Goal: Task Accomplishment & Management: Manage account settings

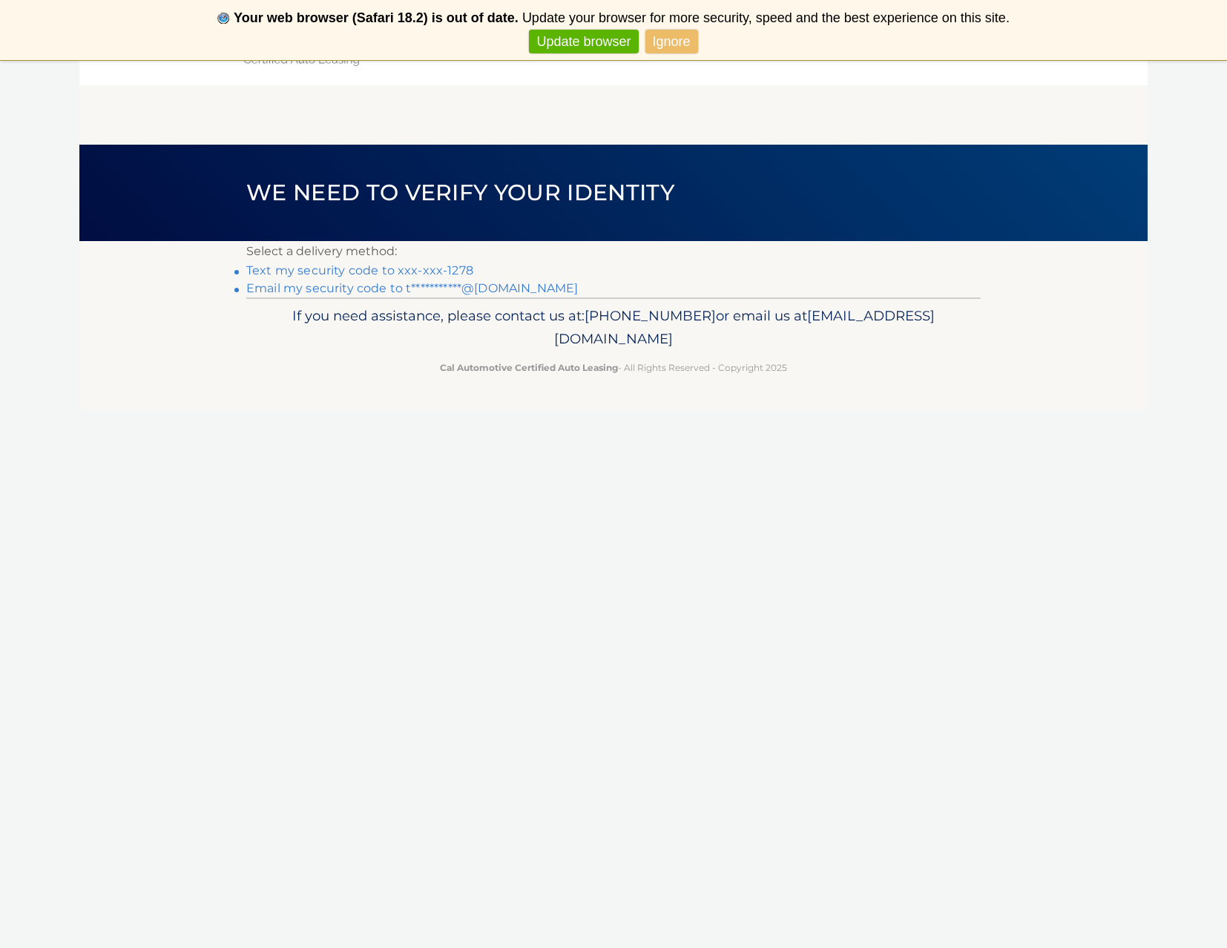
click at [462, 269] on link "Text my security code to xxx-xxx-1278" at bounding box center [359, 270] width 227 height 14
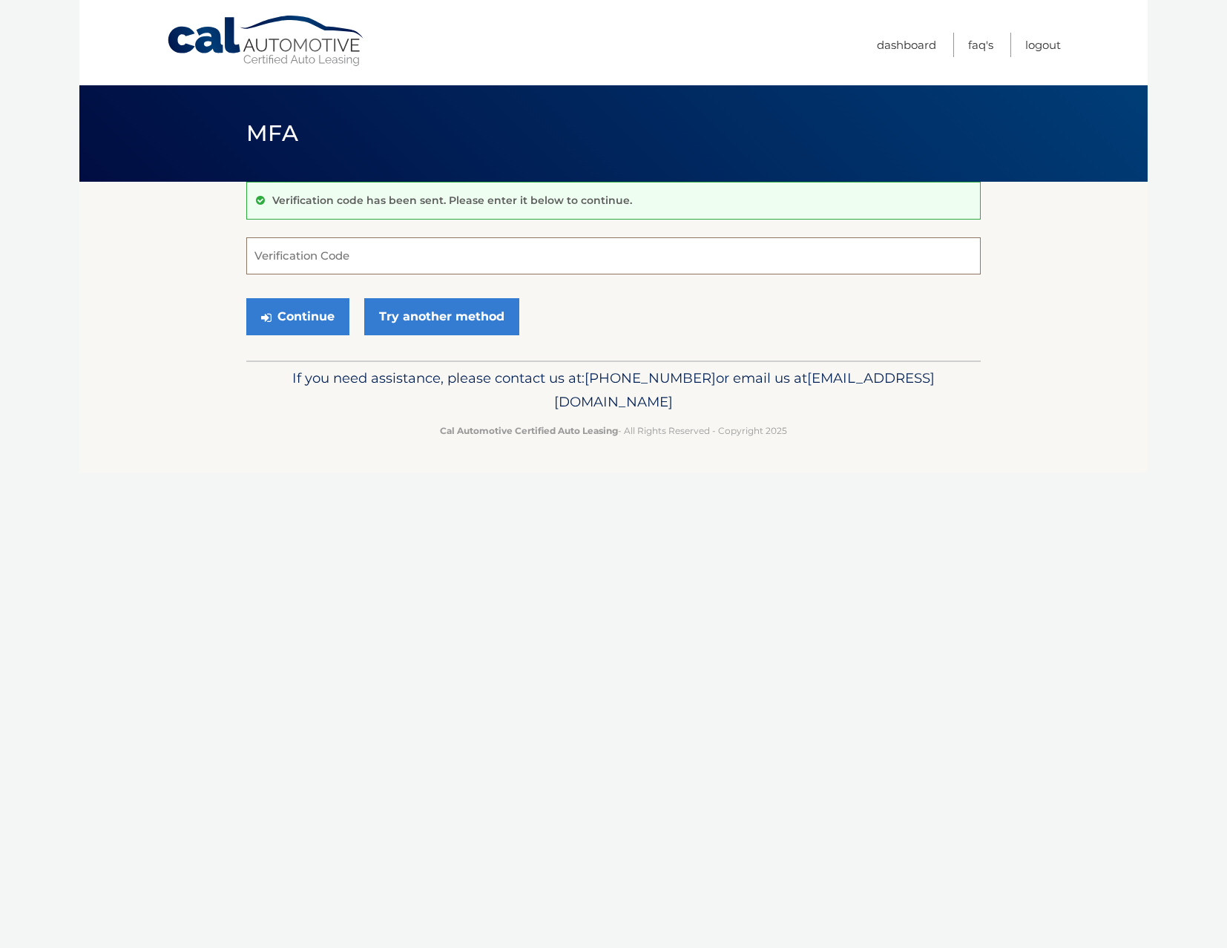
click at [323, 257] on input "Verification Code" at bounding box center [613, 255] width 734 height 37
type input "063517"
click at [297, 316] on button "Continue" at bounding box center [297, 316] width 103 height 37
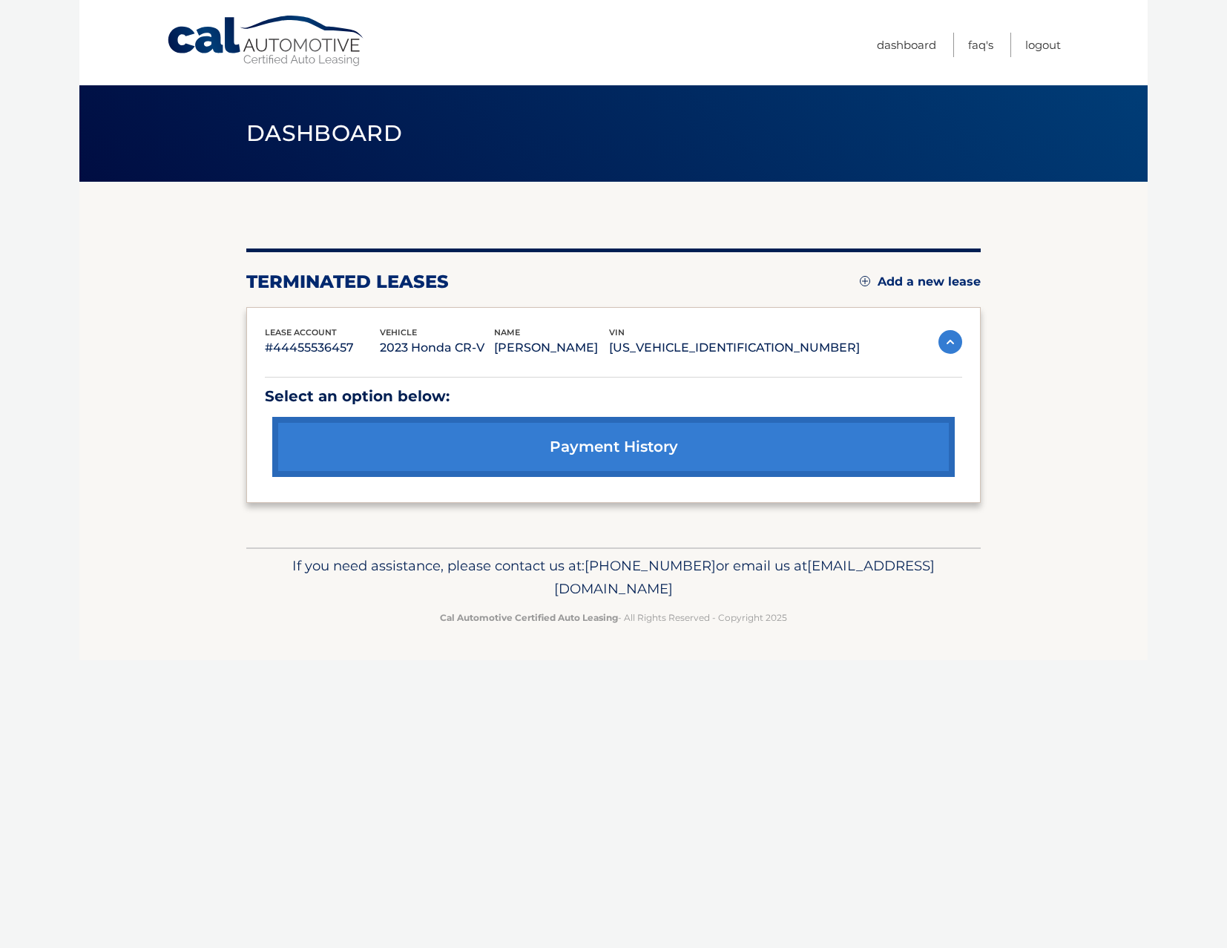
click at [915, 286] on link "Add a new lease" at bounding box center [920, 281] width 121 height 15
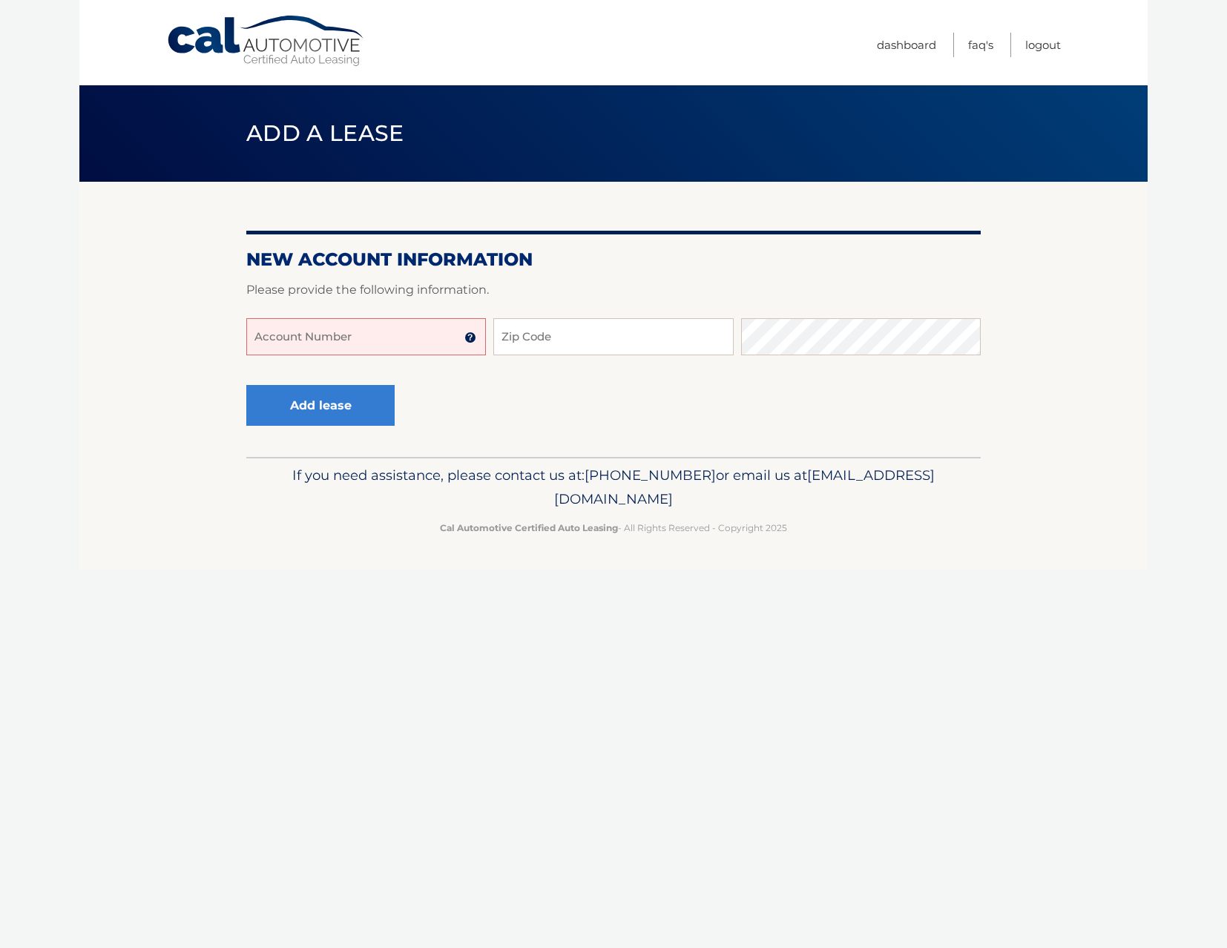
click at [306, 333] on input "Account Number" at bounding box center [366, 336] width 240 height 37
type input "44456013380"
click at [562, 333] on input "Zip Code" at bounding box center [613, 336] width 240 height 37
type input "10308"
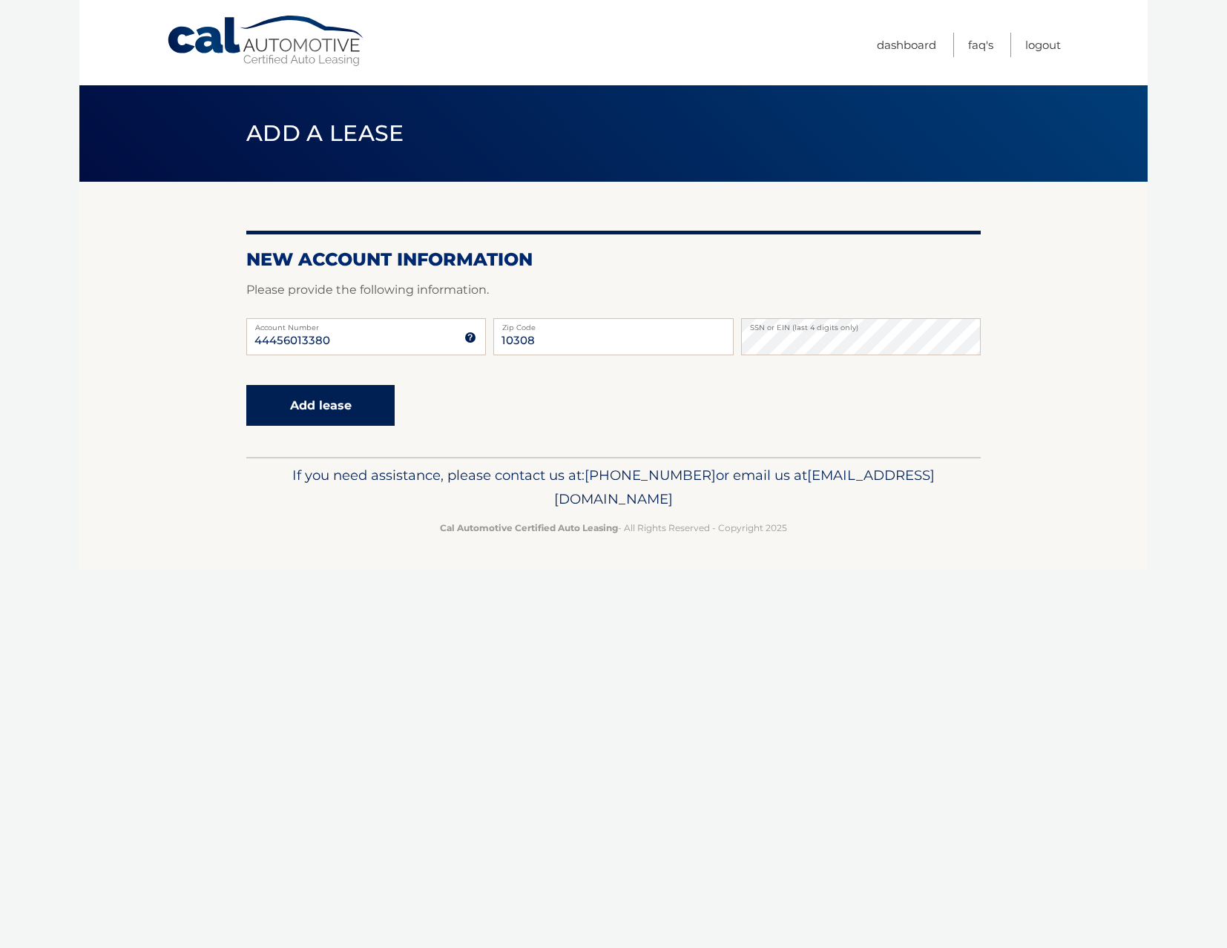
click at [277, 409] on button "Add lease" at bounding box center [320, 405] width 148 height 41
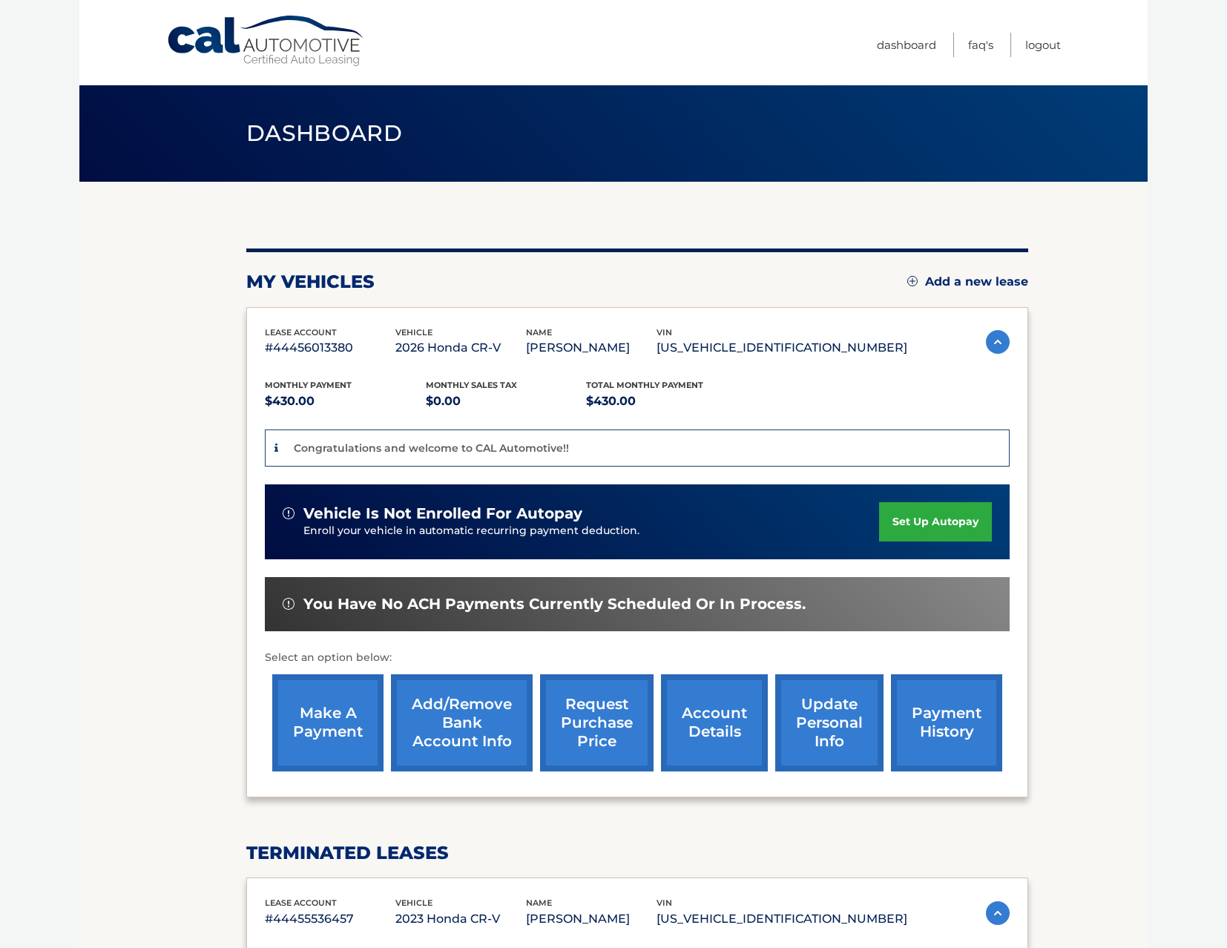
click at [954, 522] on link "set up autopay" at bounding box center [935, 521] width 113 height 39
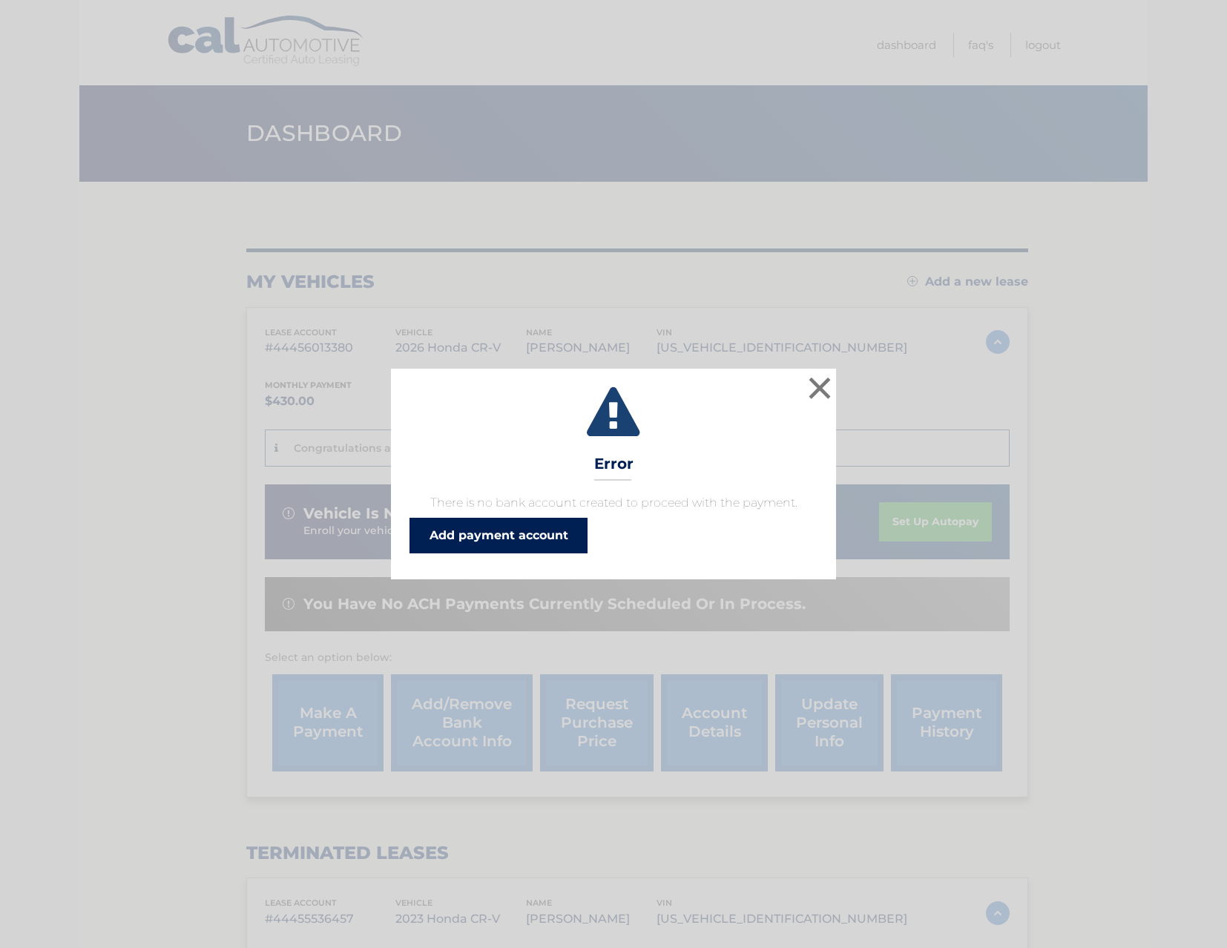
click at [475, 530] on link "Add payment account" at bounding box center [498, 536] width 178 height 36
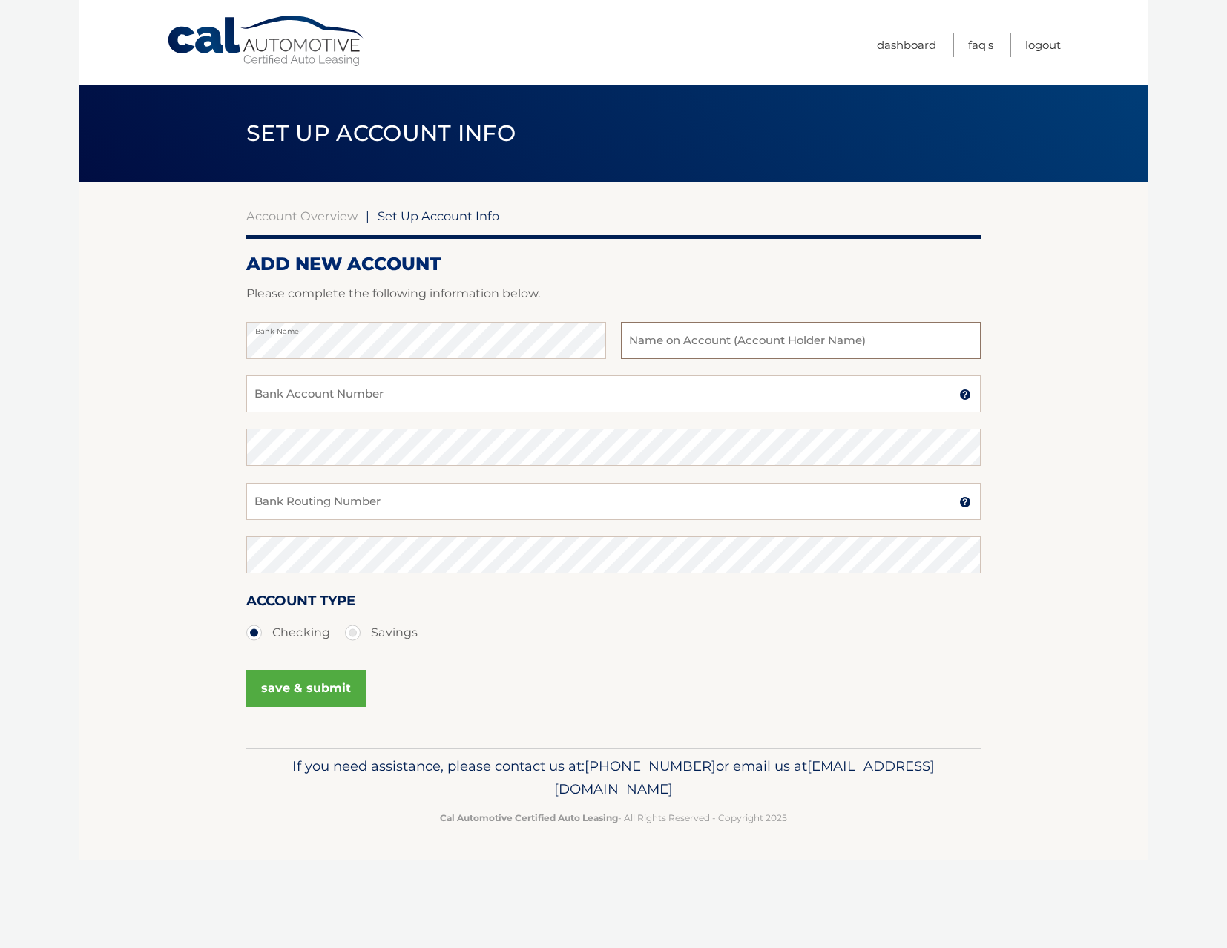
click at [789, 332] on input "text" at bounding box center [801, 340] width 360 height 37
type input "Janet Weingarten"
click at [407, 392] on input "Bank Account Number" at bounding box center [613, 393] width 734 height 37
type input "751831715"
click at [318, 501] on input "Bank Routing Number" at bounding box center [613, 501] width 734 height 37
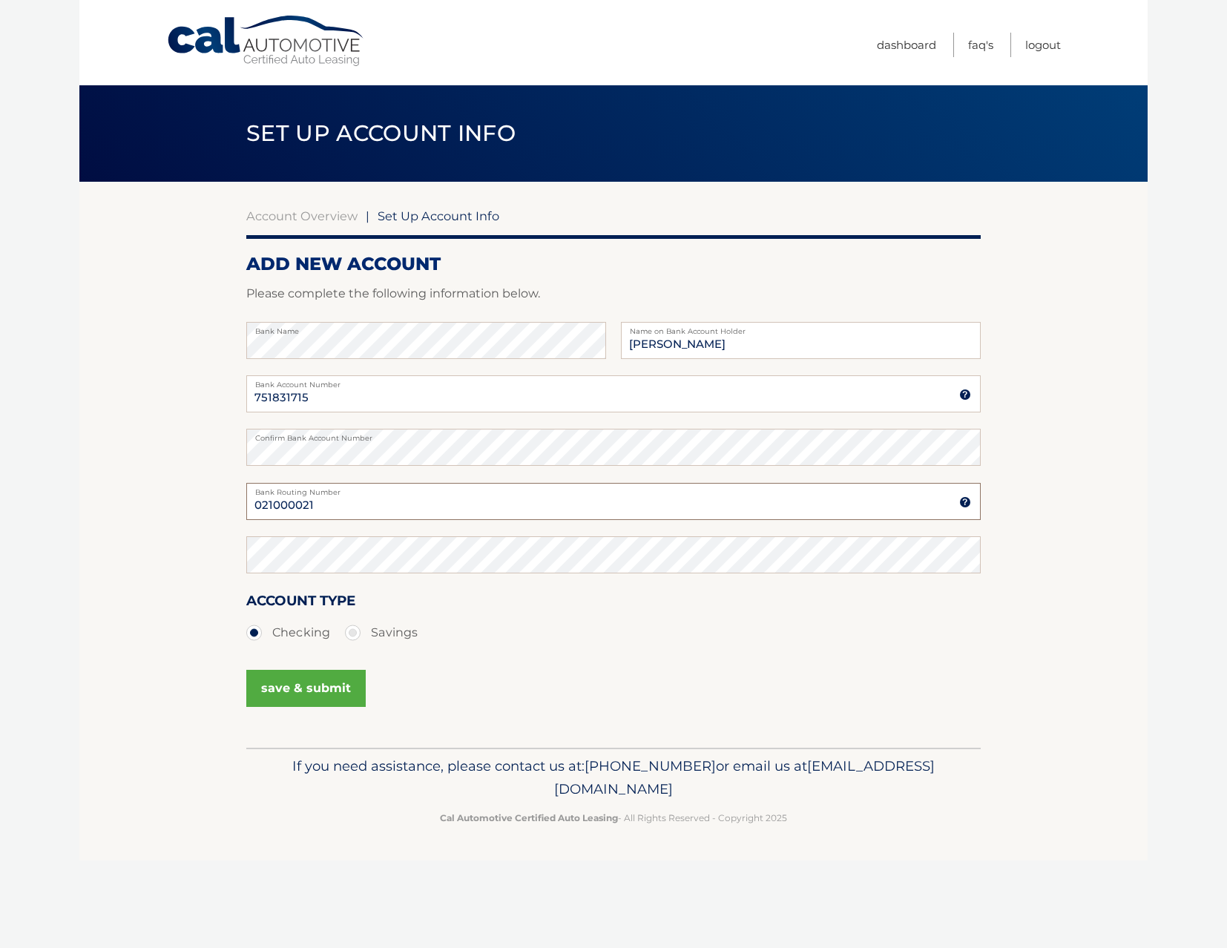
type input "021000021"
click at [289, 697] on button "save & submit" at bounding box center [305, 688] width 119 height 37
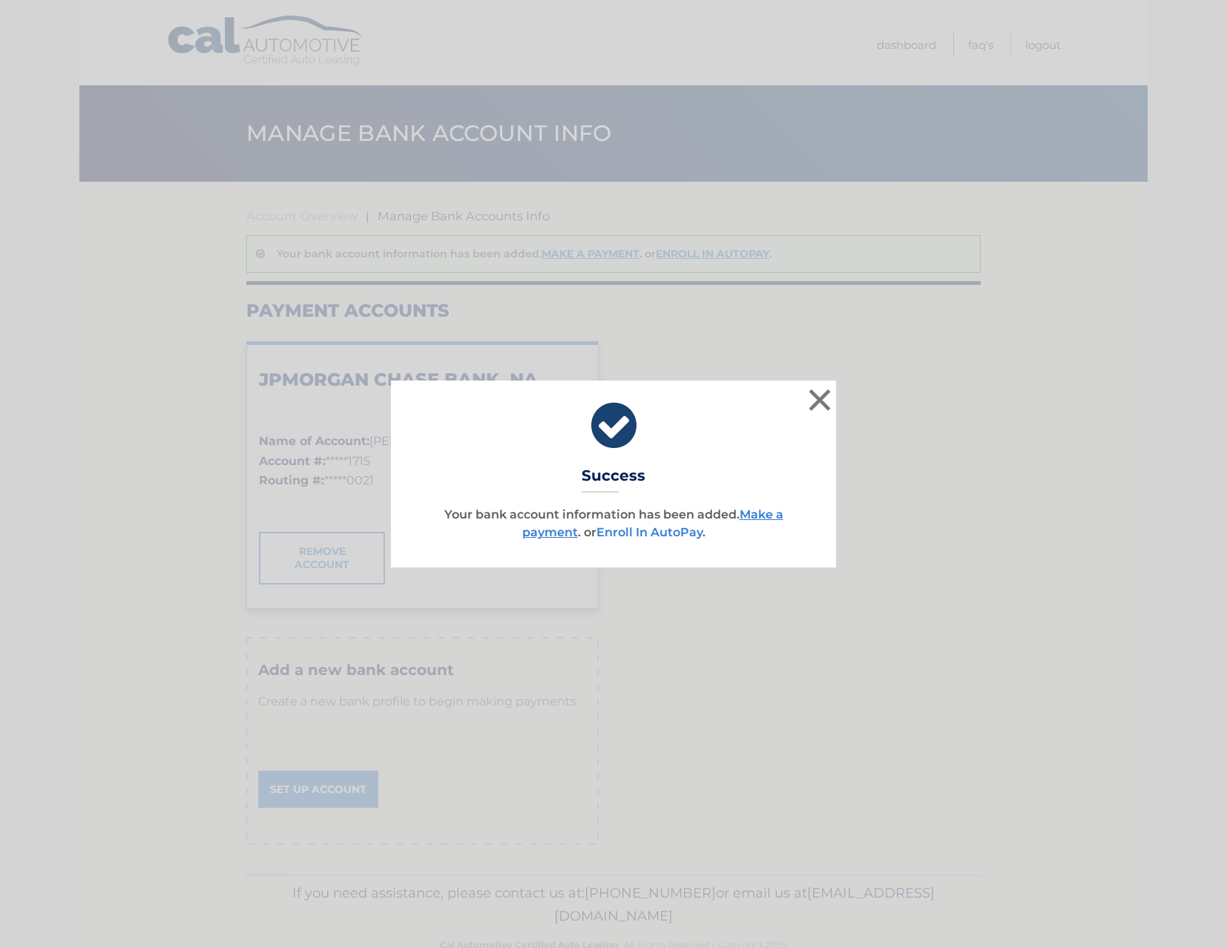
click at [648, 535] on link "Enroll In AutoPay" at bounding box center [649, 532] width 106 height 14
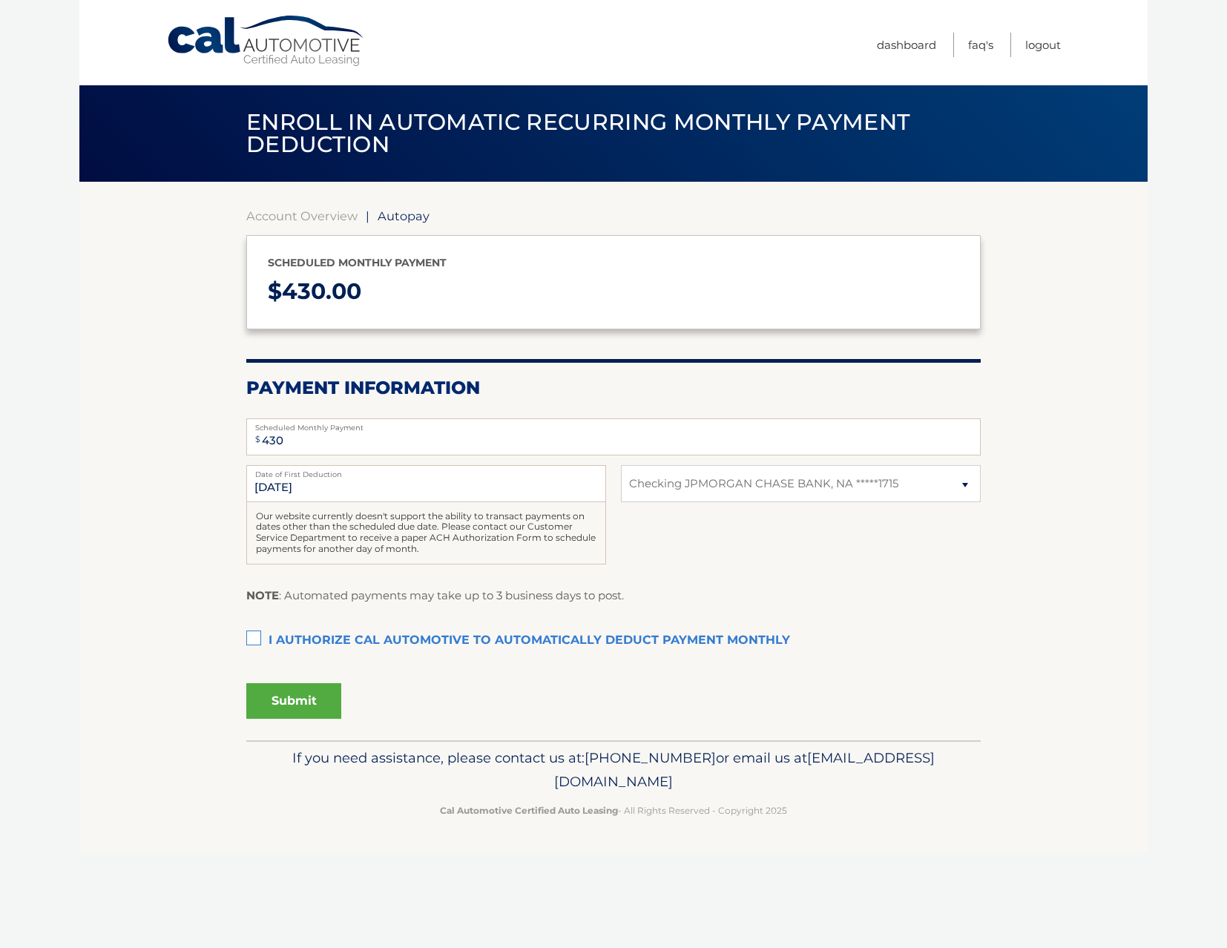
select select "NzBhZmM0N2EtY2M0NC00YzI4LTliZmEtNzcwNDBkOGRjYTE1"
click at [248, 636] on label "I authorize cal automotive to automatically deduct payment monthly This checkbo…" at bounding box center [613, 641] width 734 height 30
click at [0, 0] on input "I authorize cal automotive to automatically deduct payment monthly This checkbo…" at bounding box center [0, 0] width 0 height 0
click at [303, 699] on button "Submit" at bounding box center [293, 701] width 95 height 36
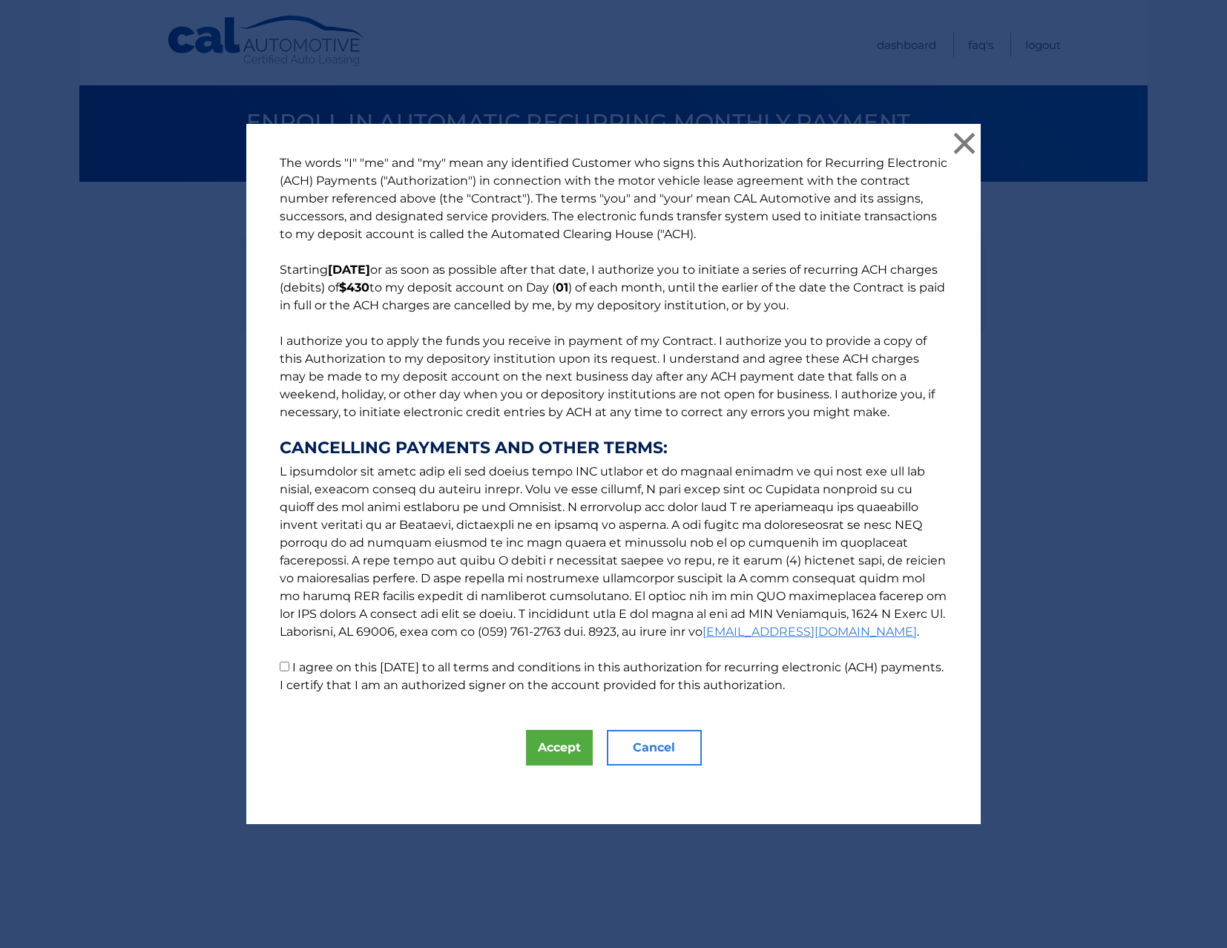
click at [285, 669] on input "I agree on this 09/21/2025 to all terms and conditions in this authorization fo…" at bounding box center [285, 667] width 10 height 10
checkbox input "true"
click at [564, 749] on button "Accept" at bounding box center [559, 748] width 67 height 36
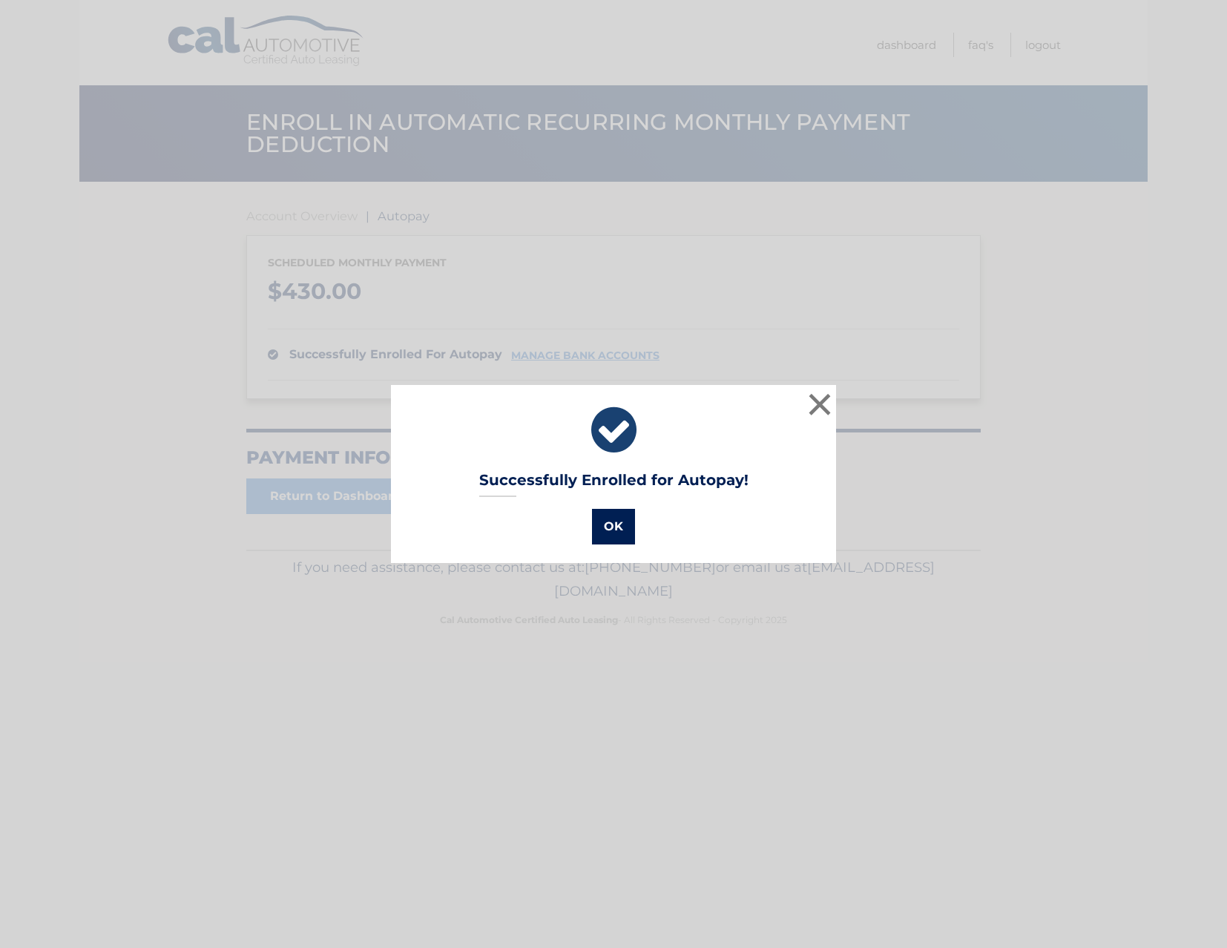
click at [608, 527] on button "OK" at bounding box center [613, 527] width 43 height 36
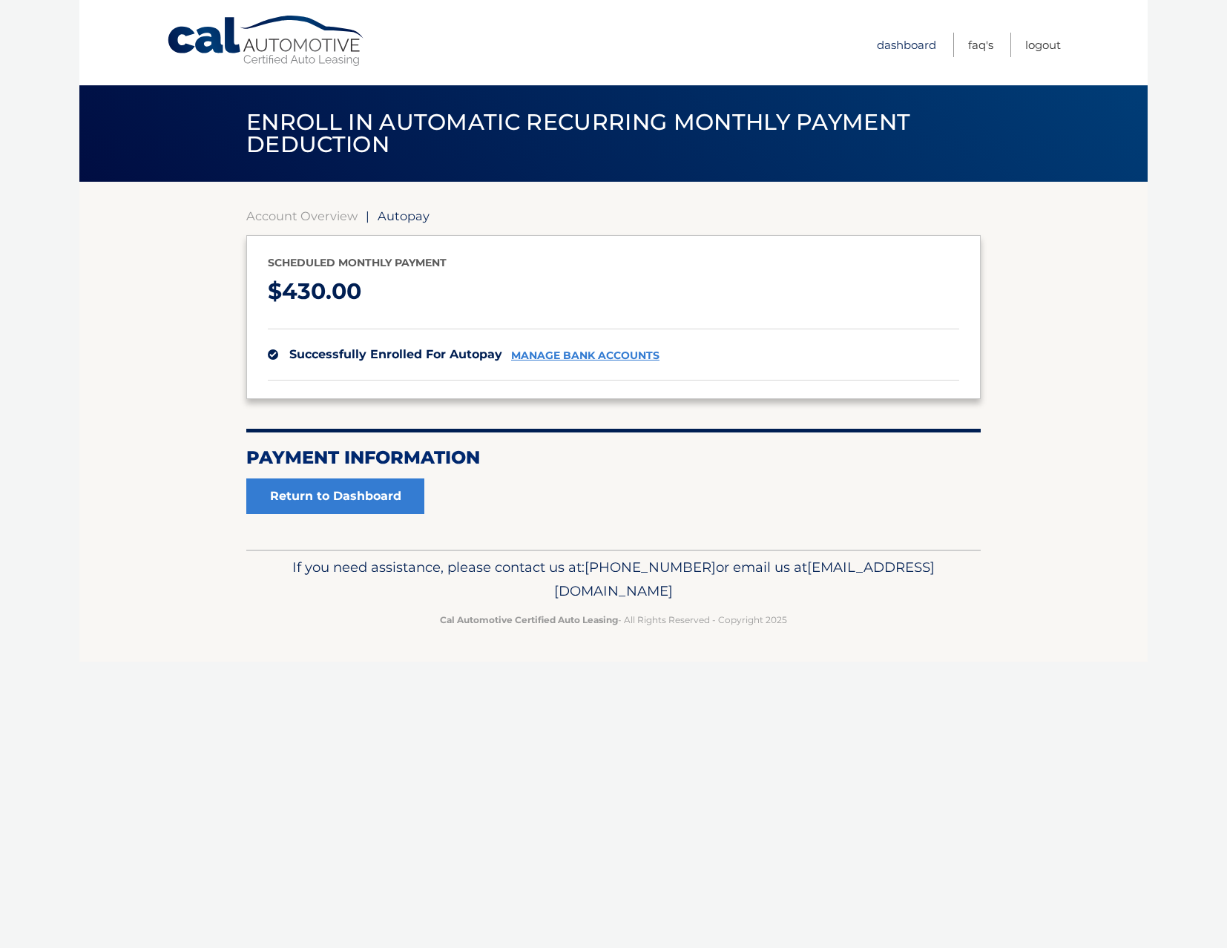
click at [917, 47] on link "Dashboard" at bounding box center [906, 45] width 59 height 24
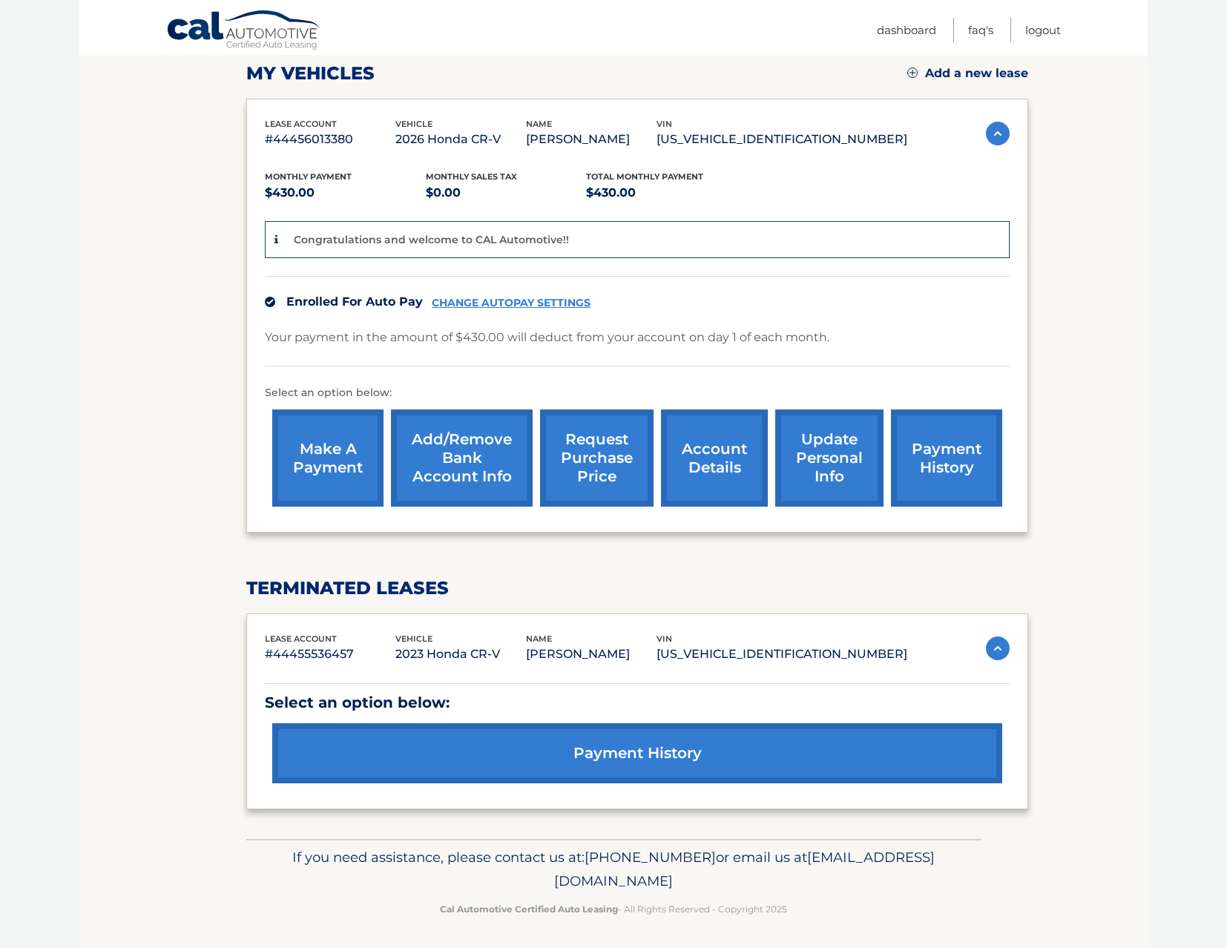
scroll to position [208, 0]
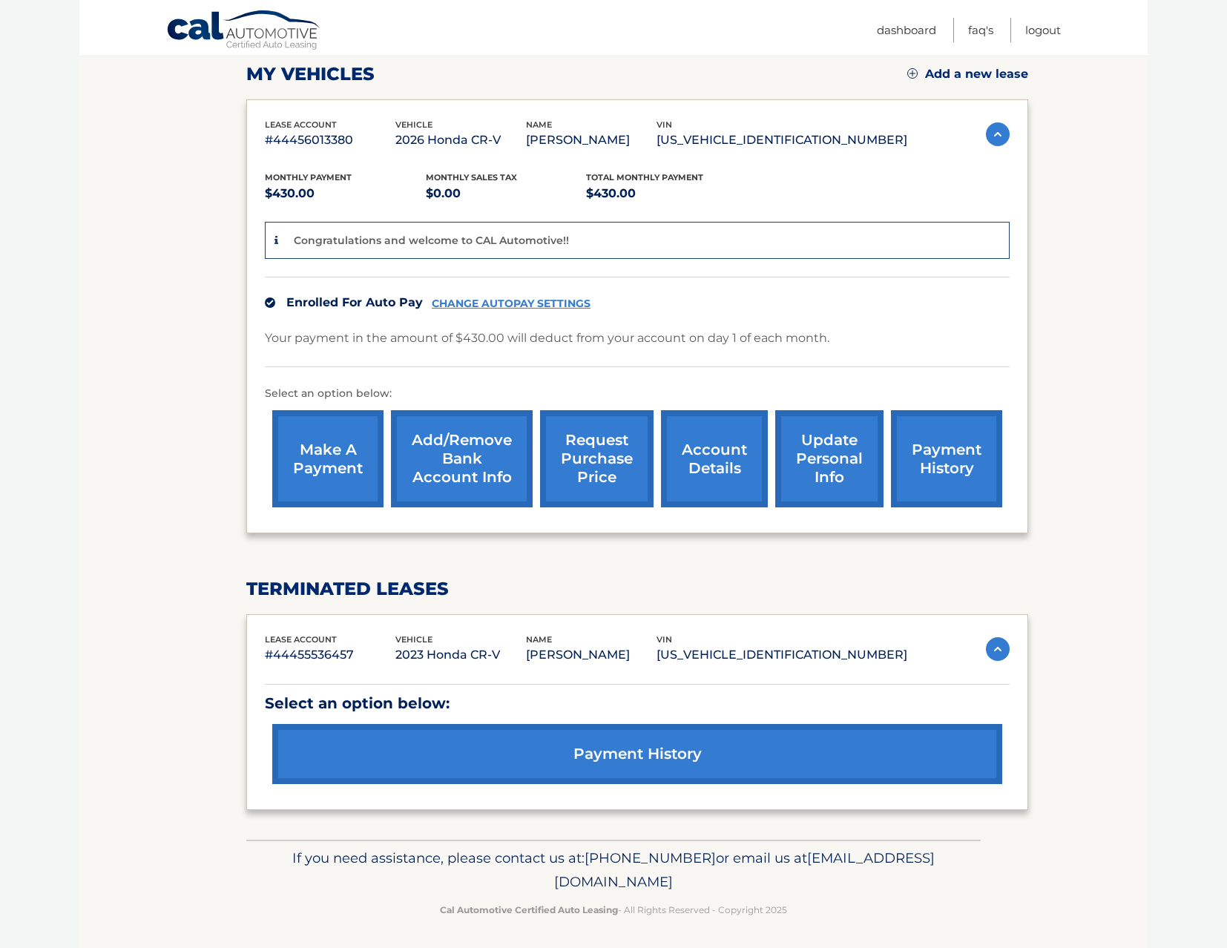
click at [994, 646] on img at bounding box center [998, 649] width 24 height 24
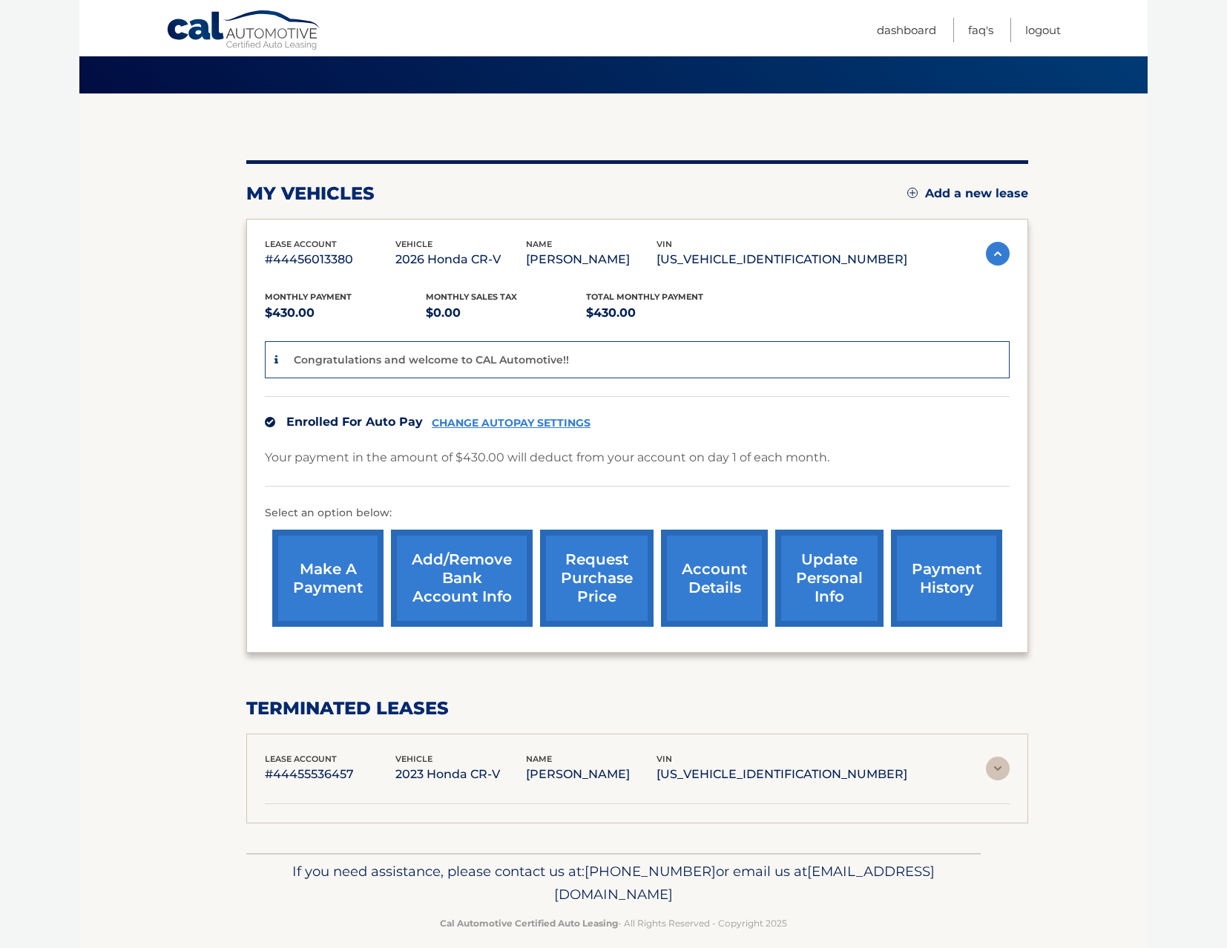
scroll to position [82, 0]
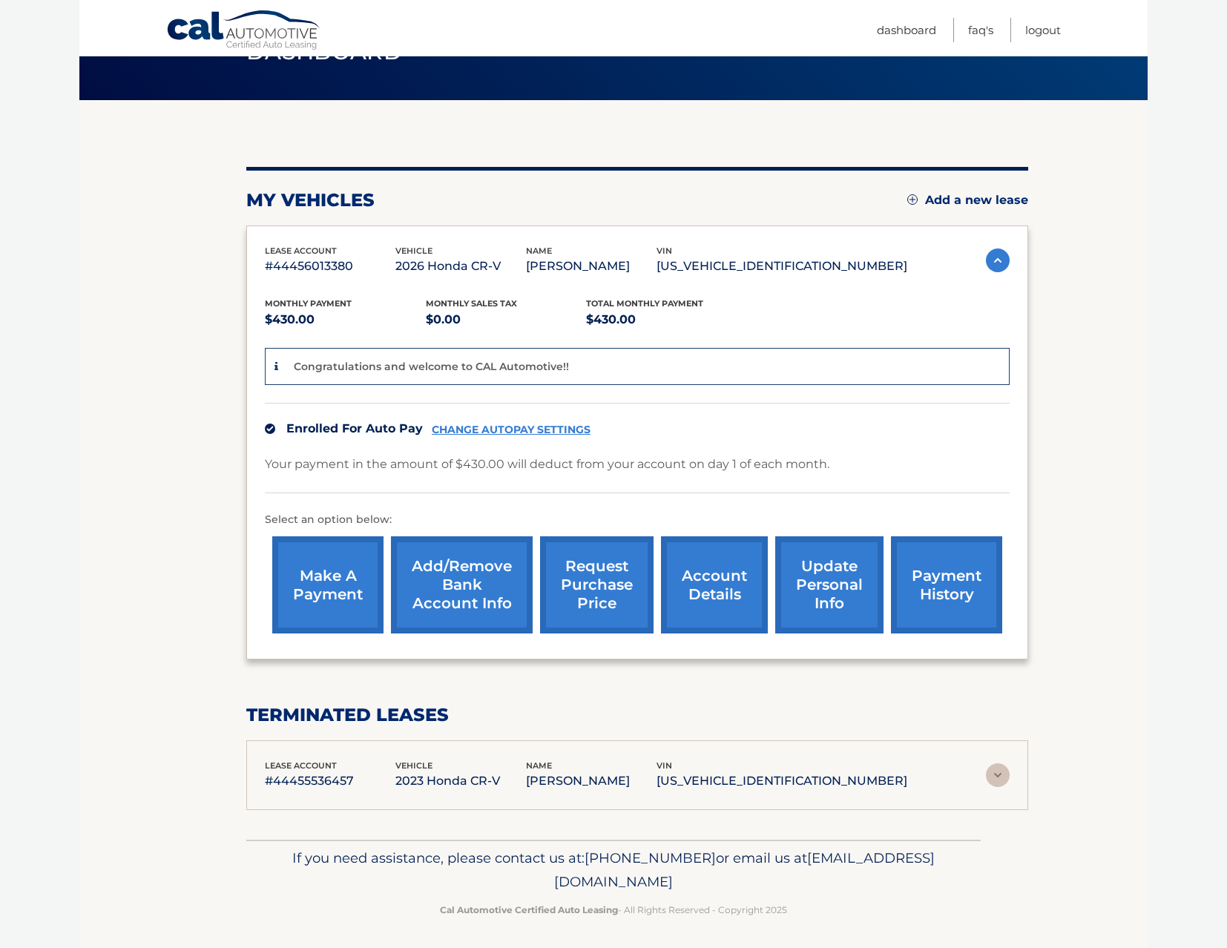
click at [707, 579] on link "account details" at bounding box center [714, 584] width 107 height 97
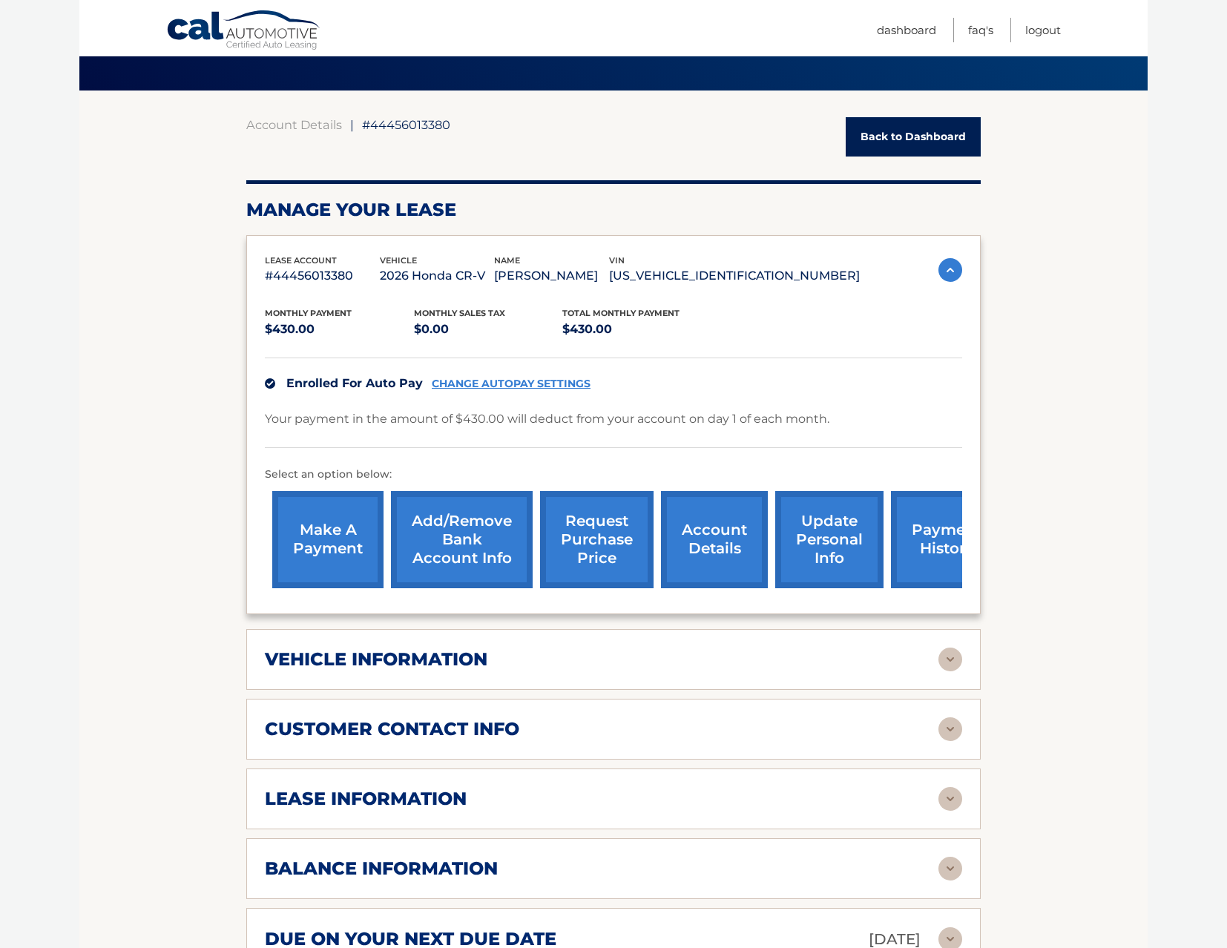
scroll to position [93, 0]
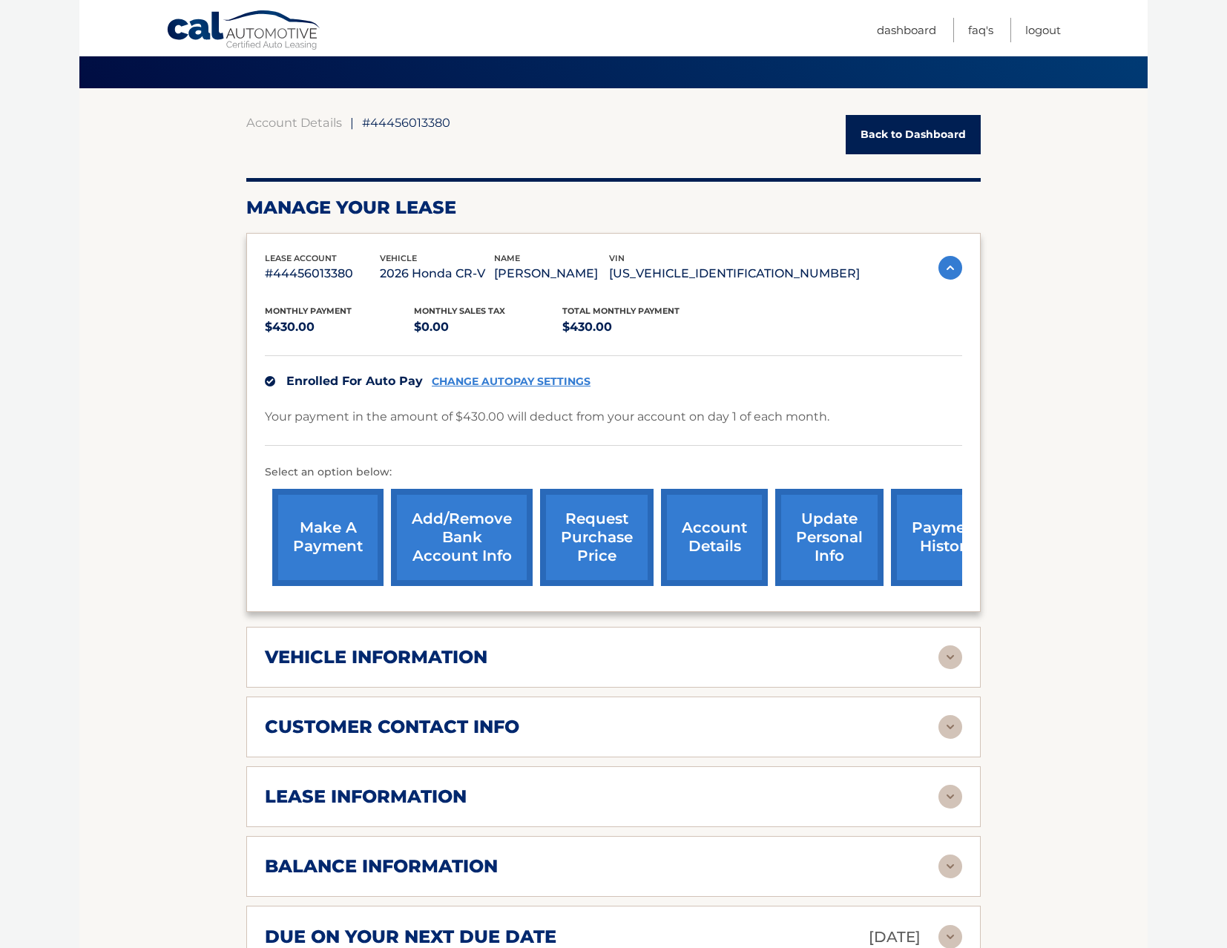
click at [751, 660] on div "vehicle information" at bounding box center [602, 657] width 674 height 22
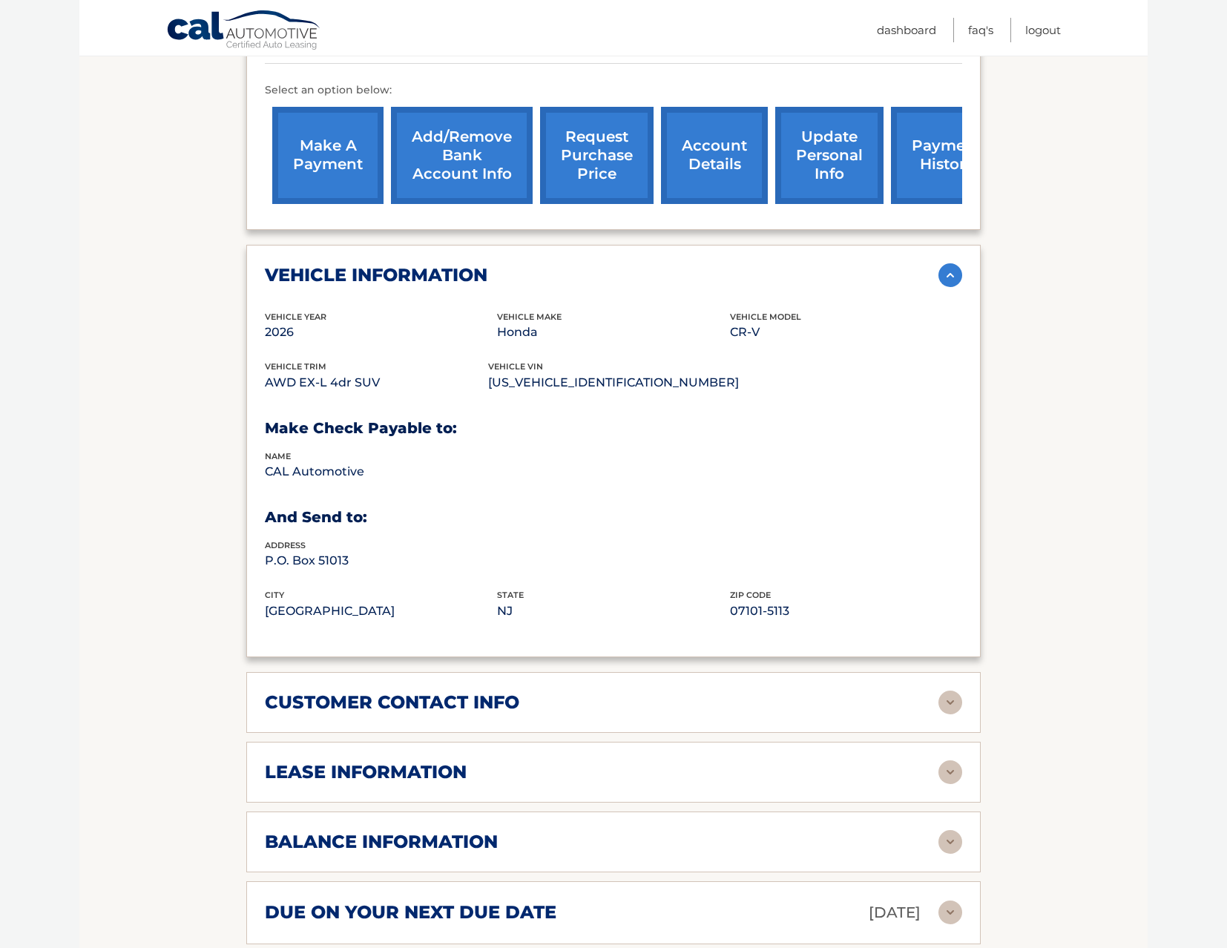
scroll to position [477, 0]
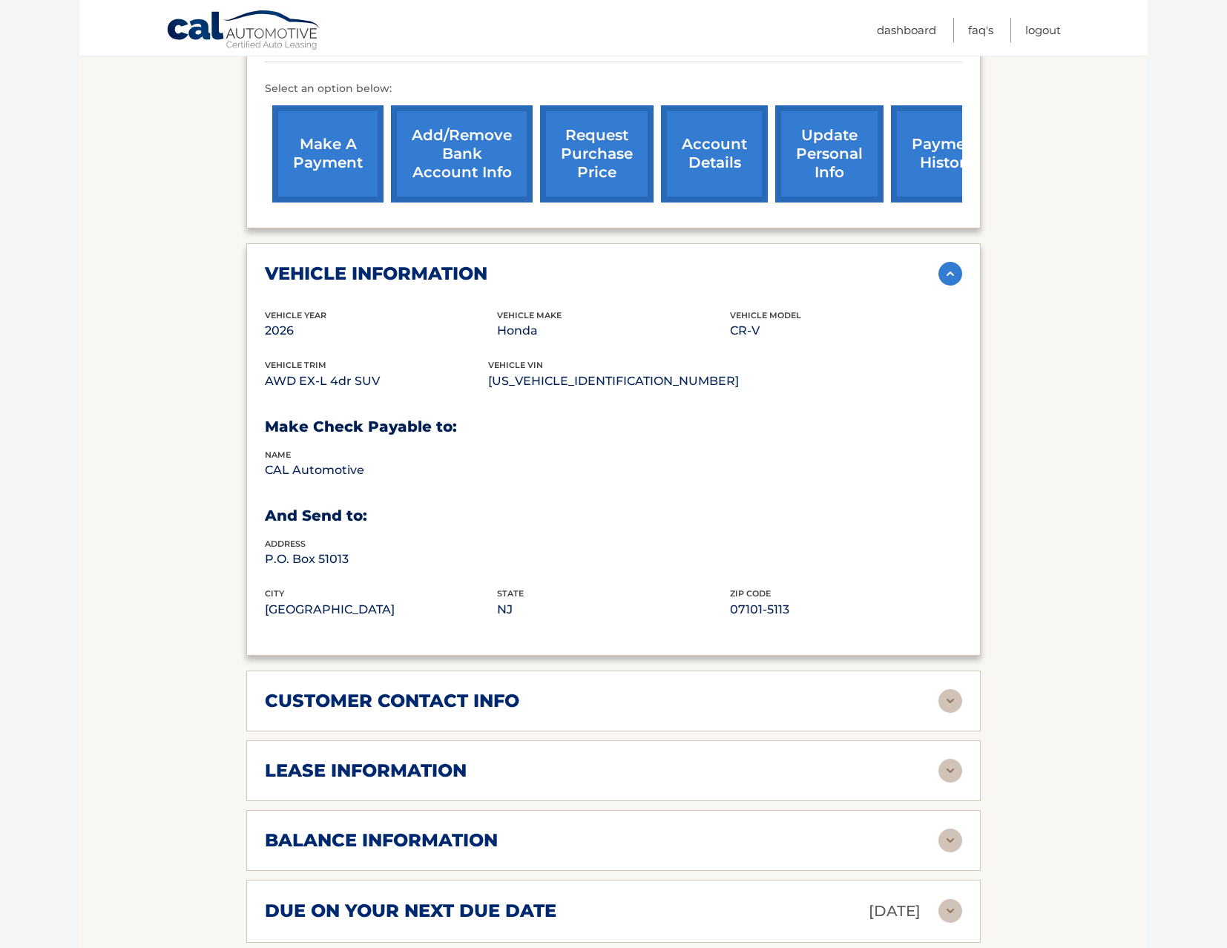
click at [738, 760] on div "lease information" at bounding box center [602, 771] width 674 height 22
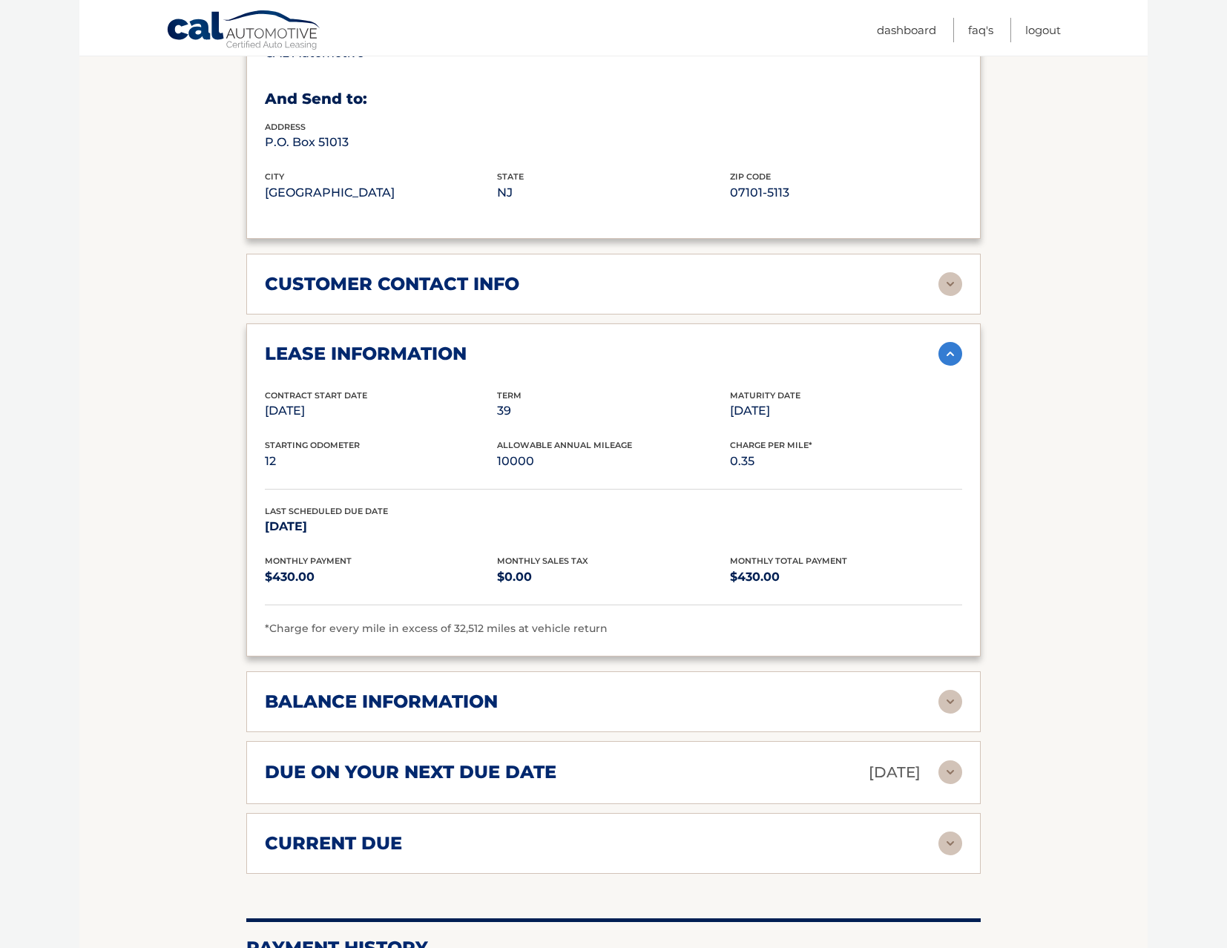
scroll to position [898, 0]
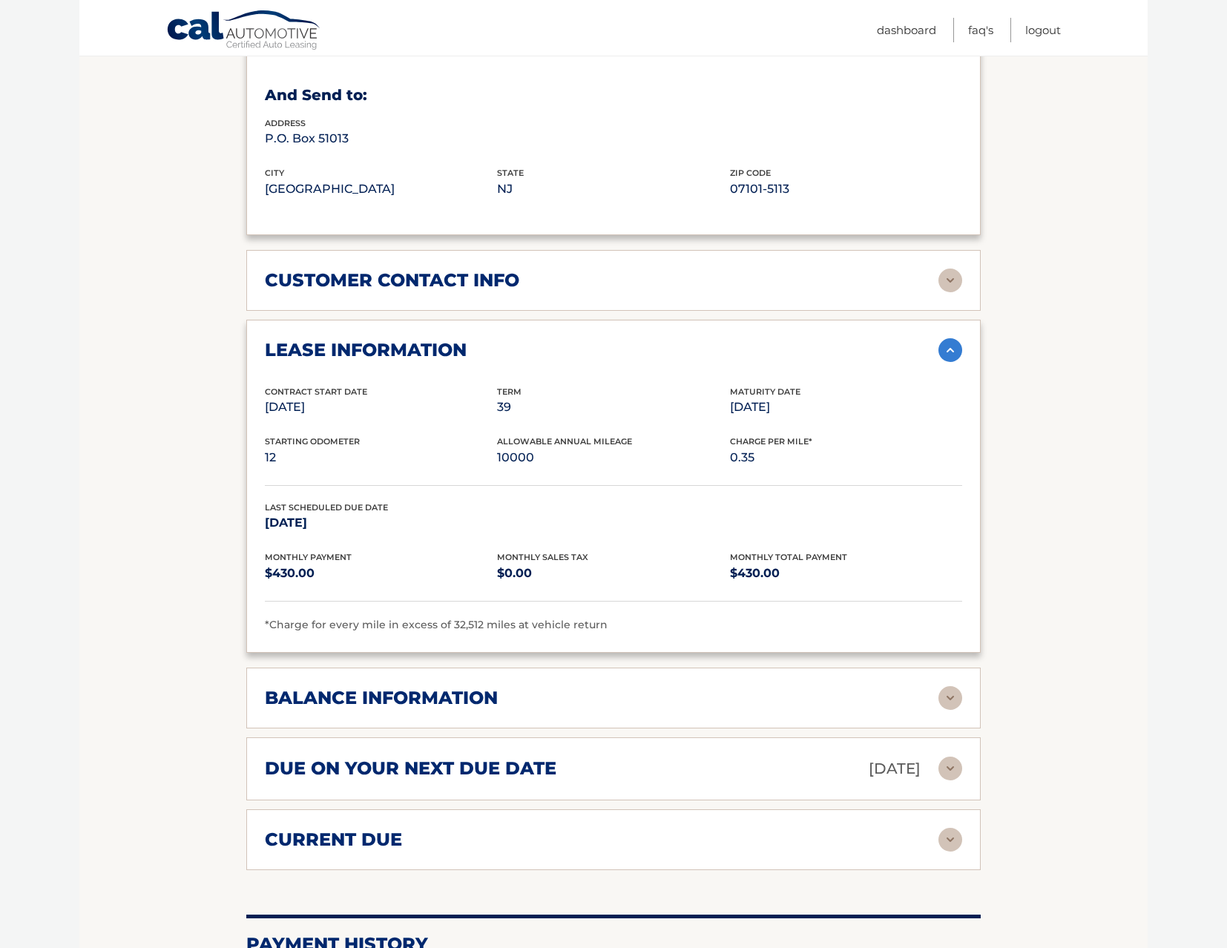
click at [757, 697] on div "balance information" at bounding box center [602, 698] width 674 height 22
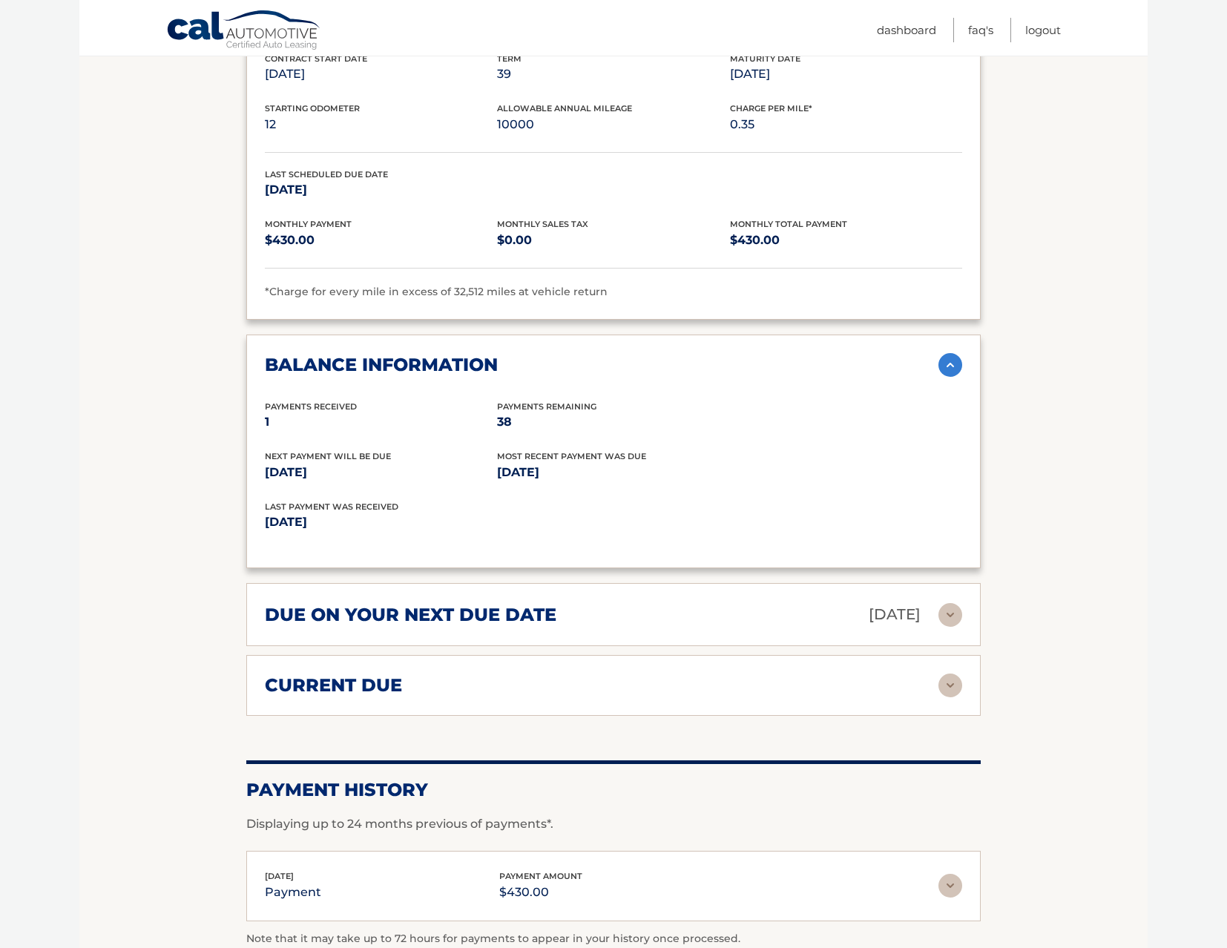
scroll to position [1233, 0]
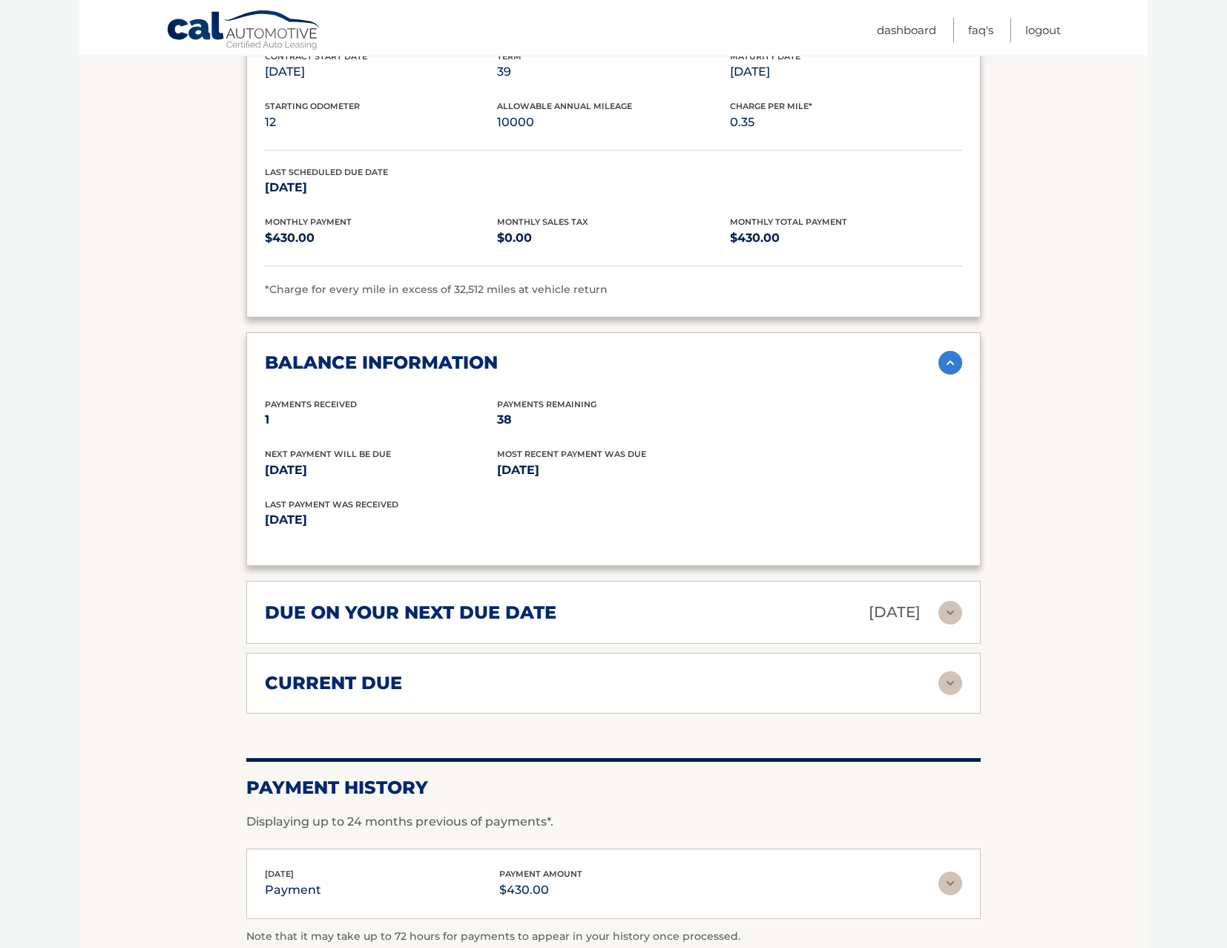
click at [725, 690] on div "current due Late Charges $0.00 Miscelleneous Charges* $0.00 Sales Tax $0.00 pay…" at bounding box center [613, 683] width 734 height 61
click at [864, 659] on div "current due Late Charges $0.00 Miscelleneous Charges* $0.00 Sales Tax $0.00 pay…" at bounding box center [613, 683] width 734 height 61
click at [951, 683] on img at bounding box center [950, 683] width 24 height 24
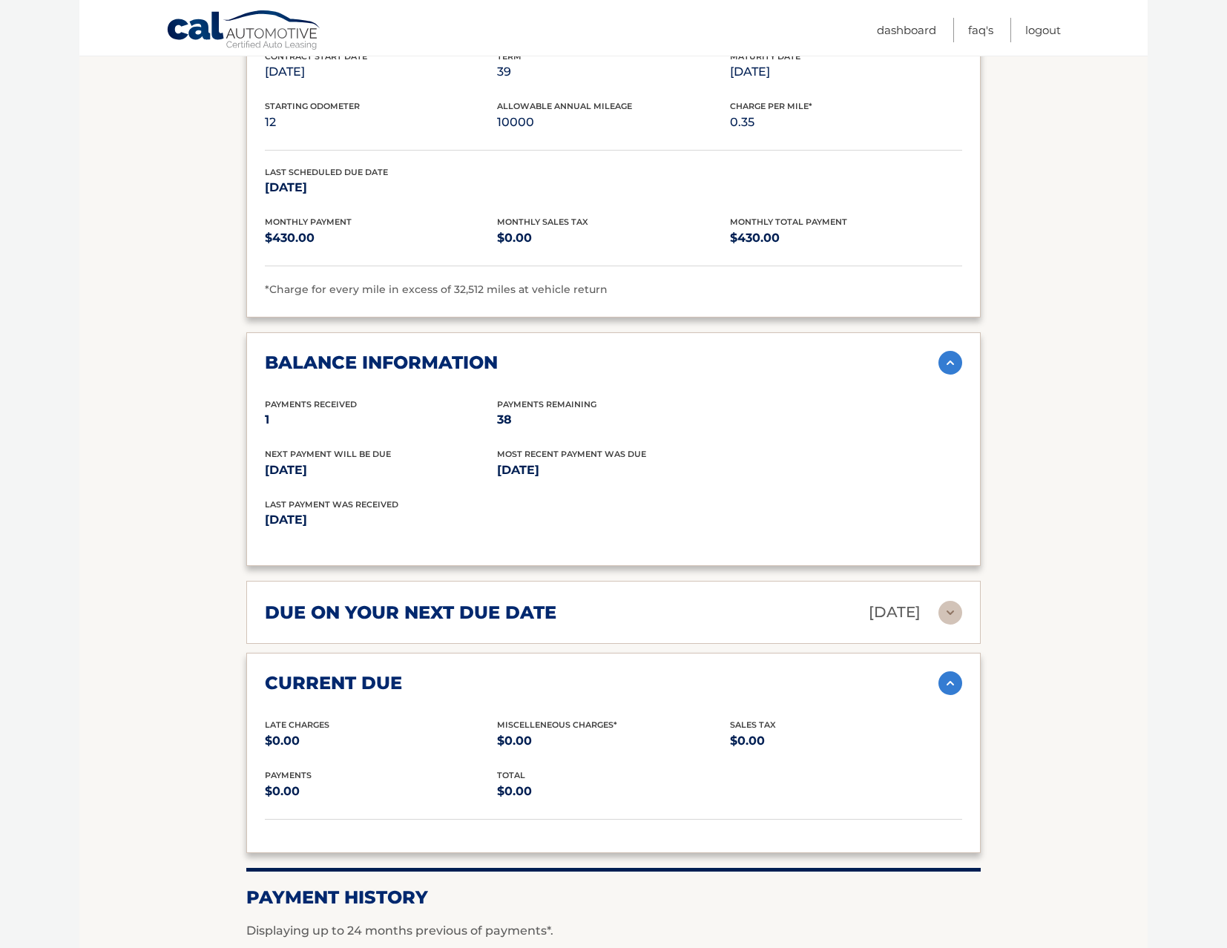
click at [955, 601] on img at bounding box center [950, 613] width 24 height 24
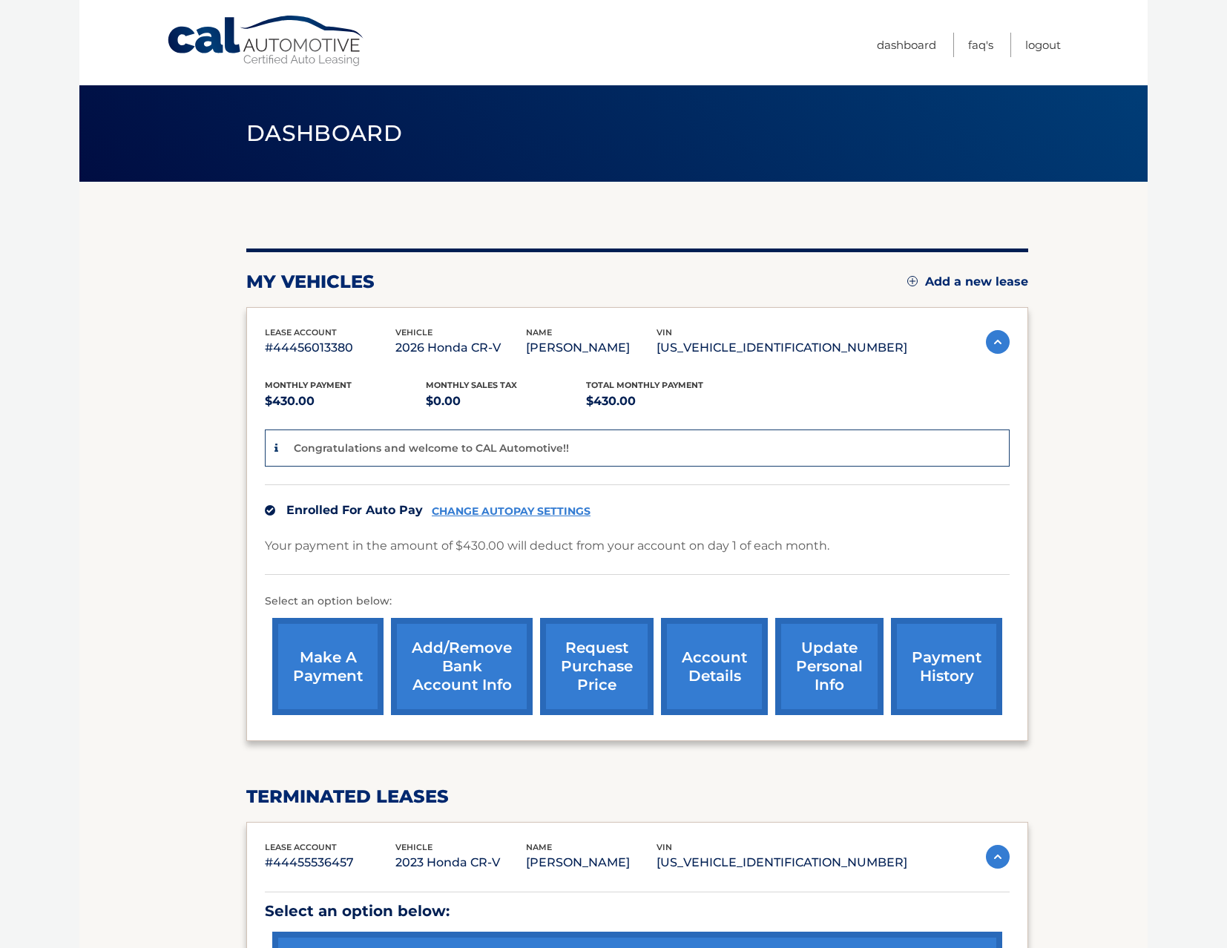
click at [697, 661] on link "account details" at bounding box center [714, 666] width 107 height 97
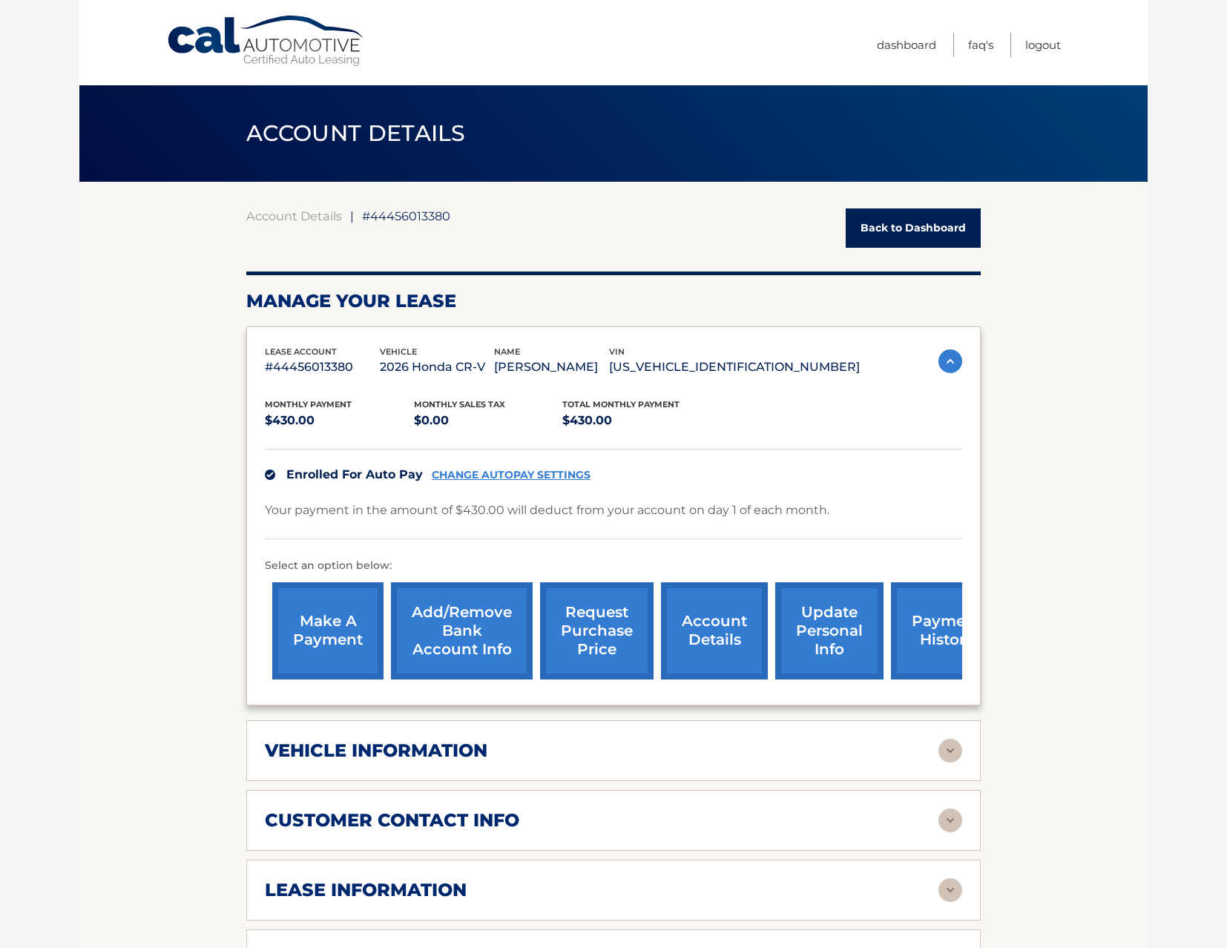
click at [946, 756] on img at bounding box center [950, 751] width 24 height 24
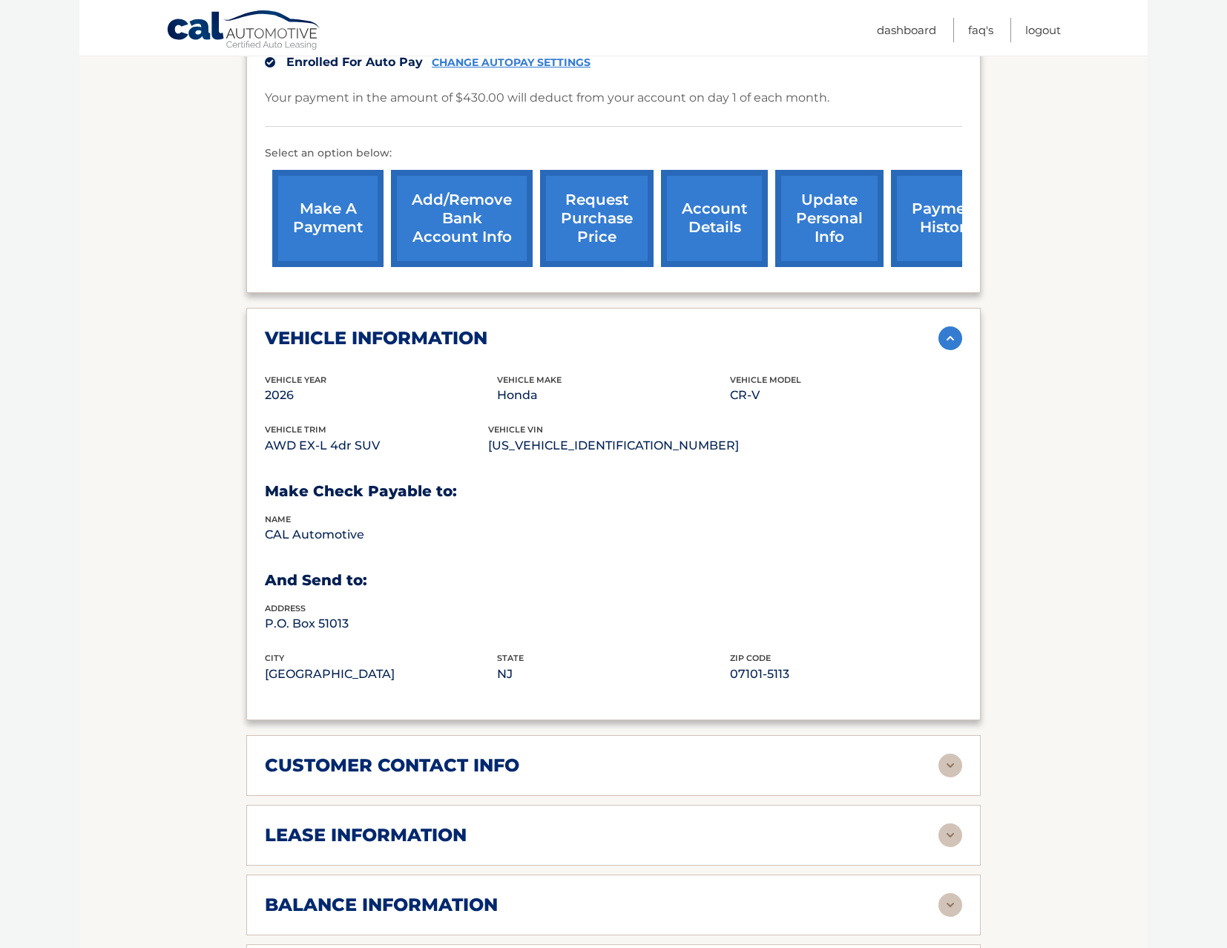
scroll to position [429, 0]
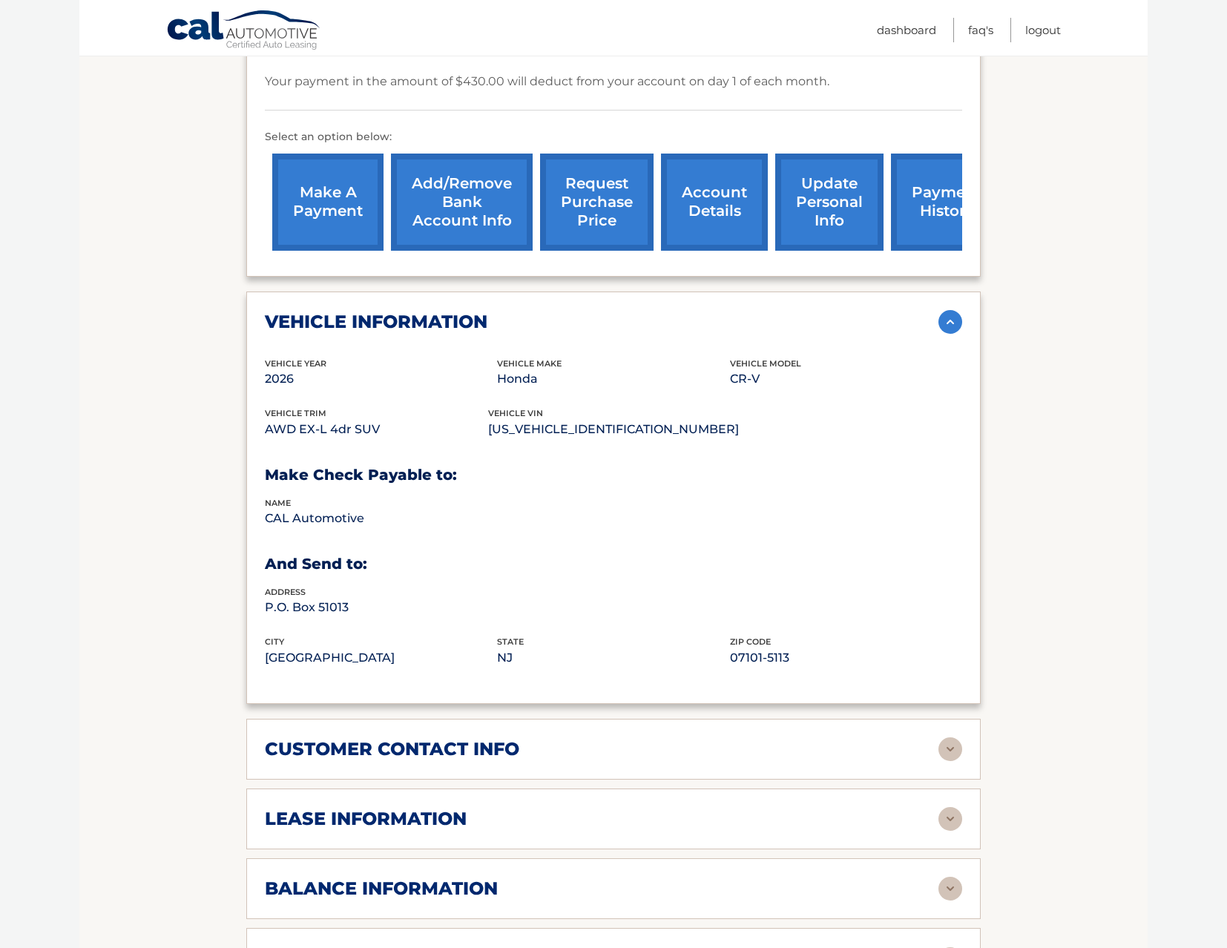
click at [949, 745] on img at bounding box center [950, 749] width 24 height 24
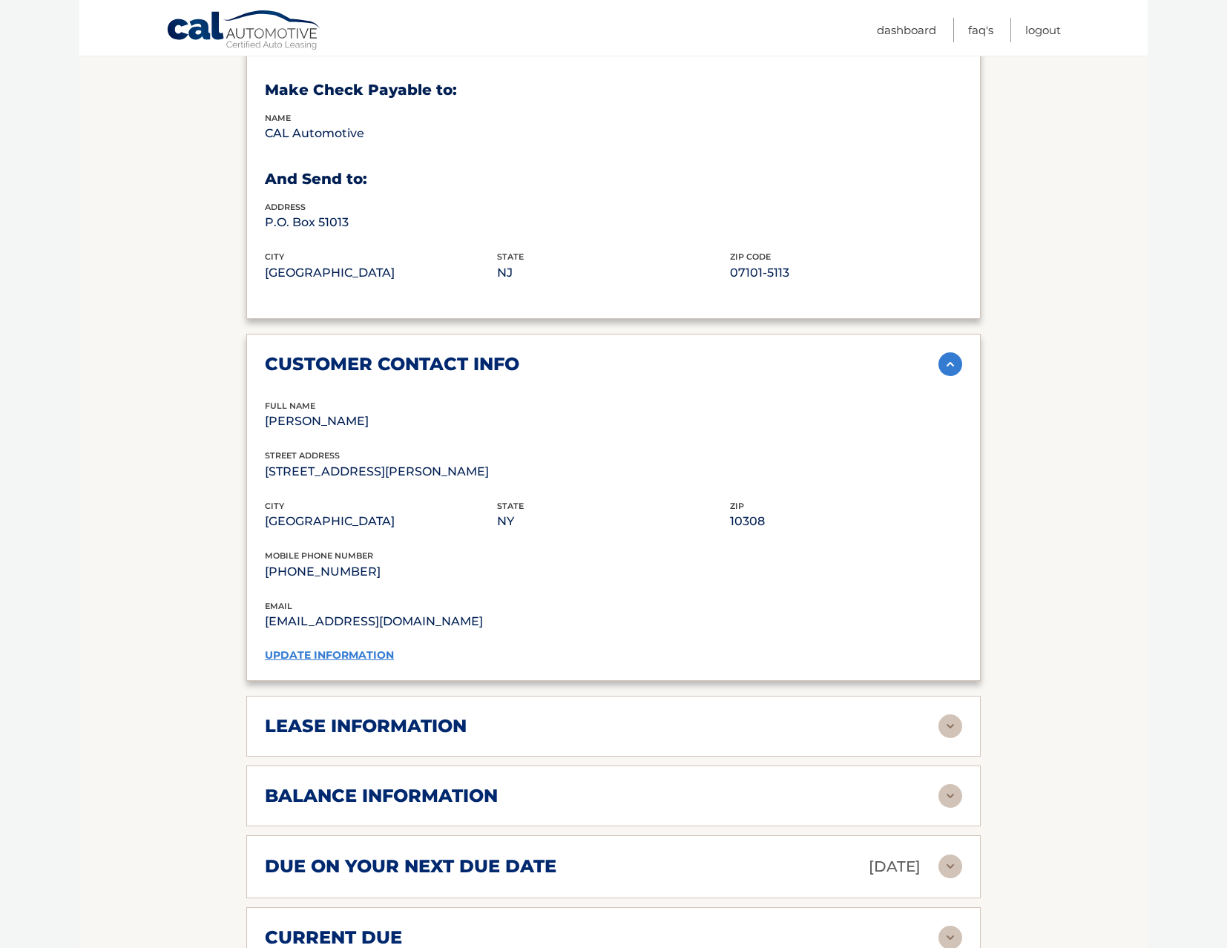
scroll to position [816, 0]
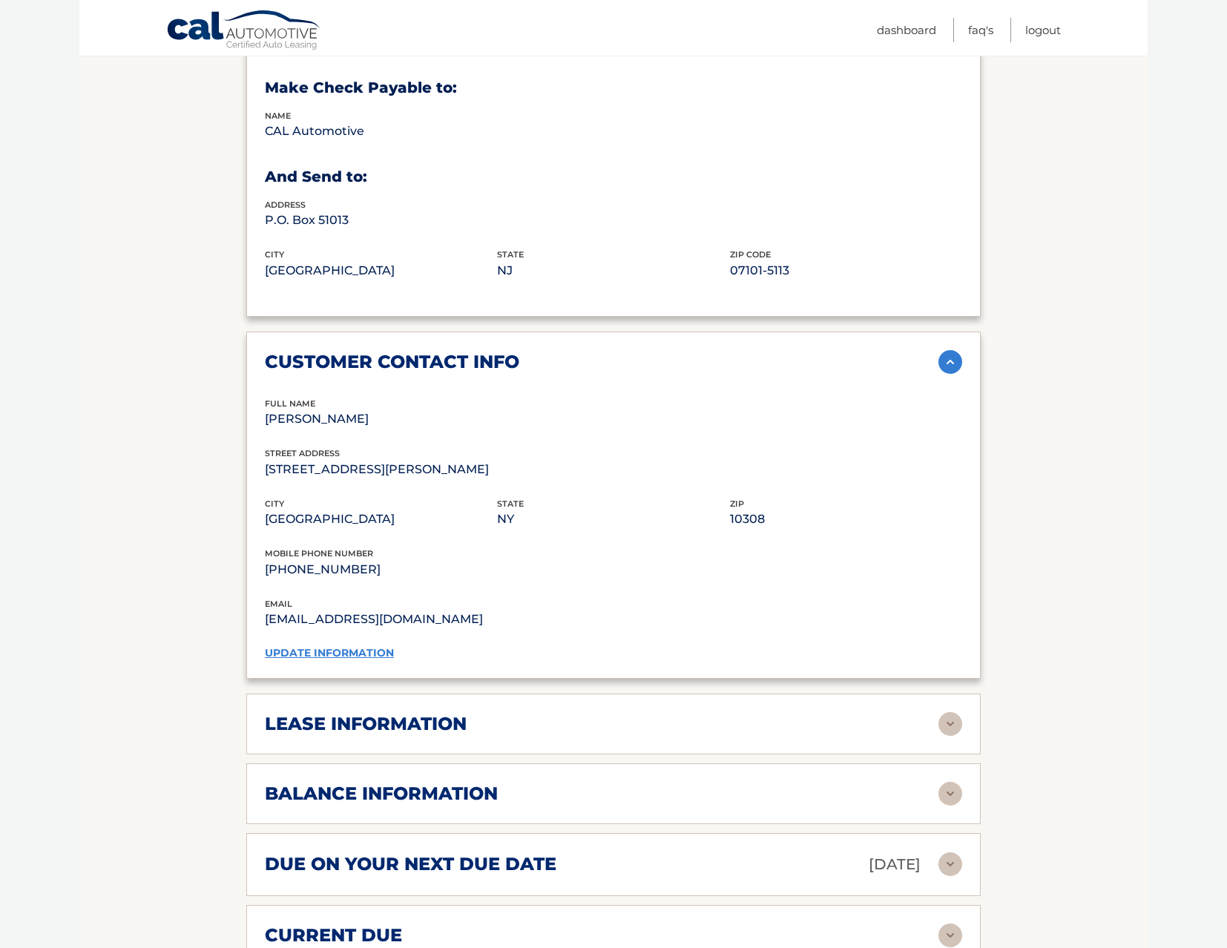
click at [944, 725] on img at bounding box center [950, 724] width 24 height 24
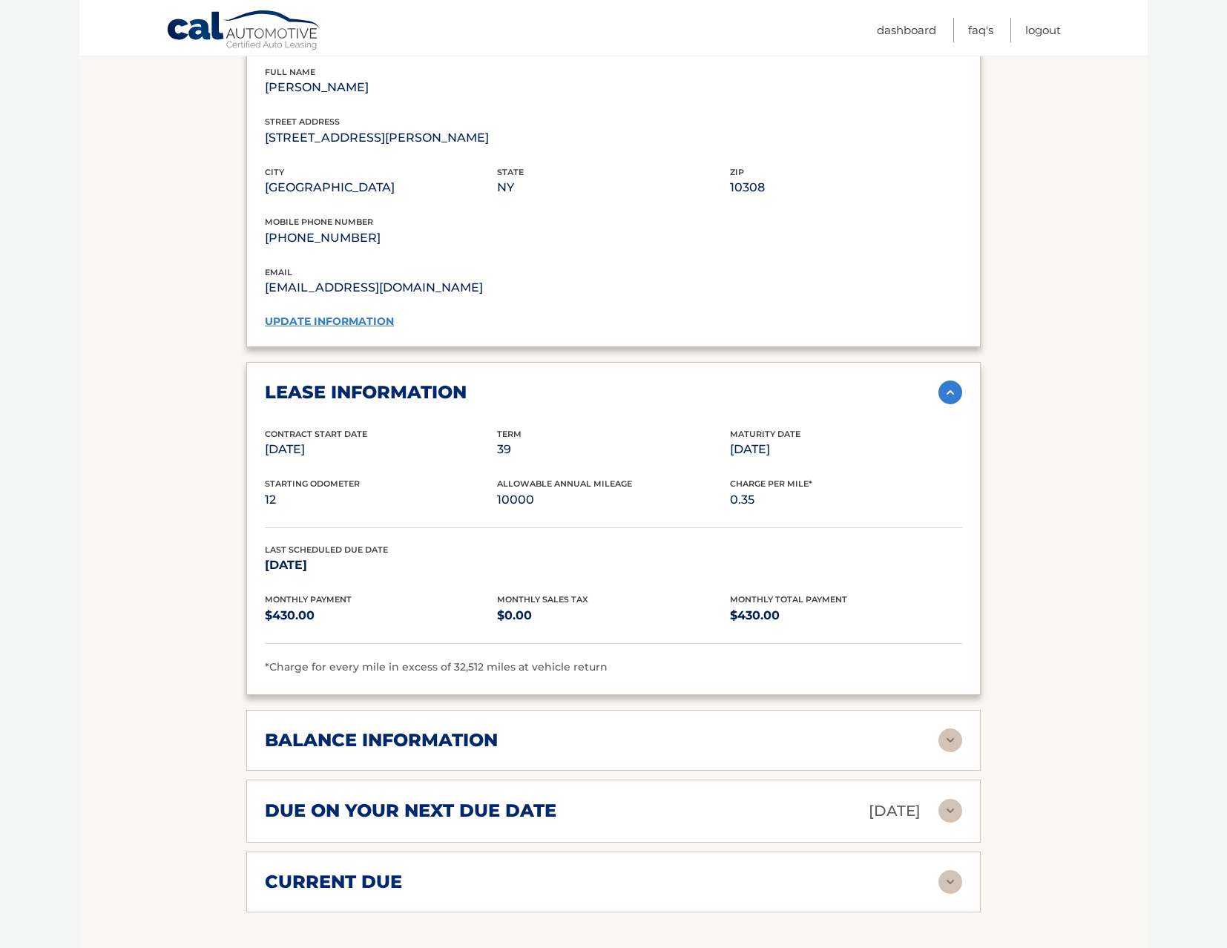
click at [944, 728] on img at bounding box center [950, 740] width 24 height 24
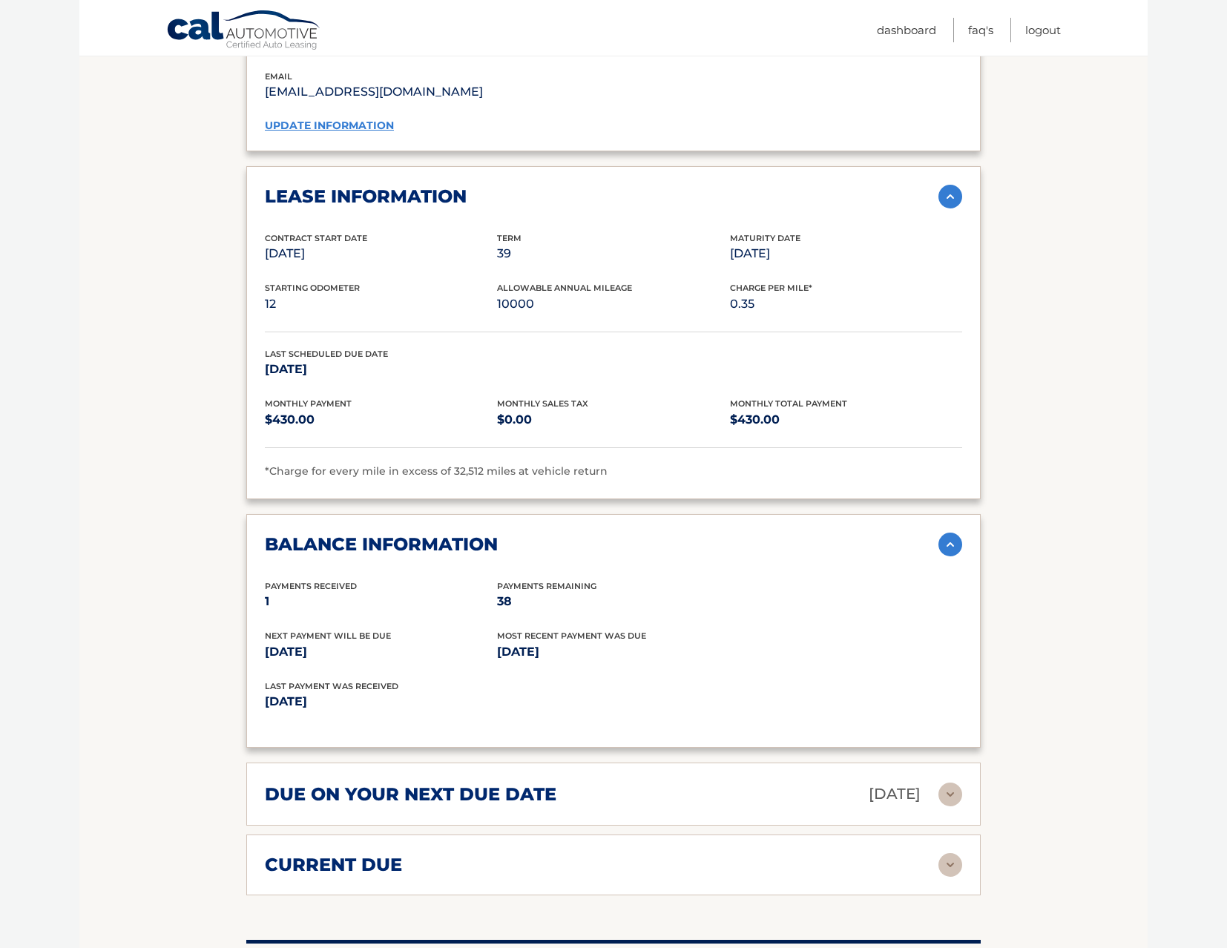
scroll to position [1346, 0]
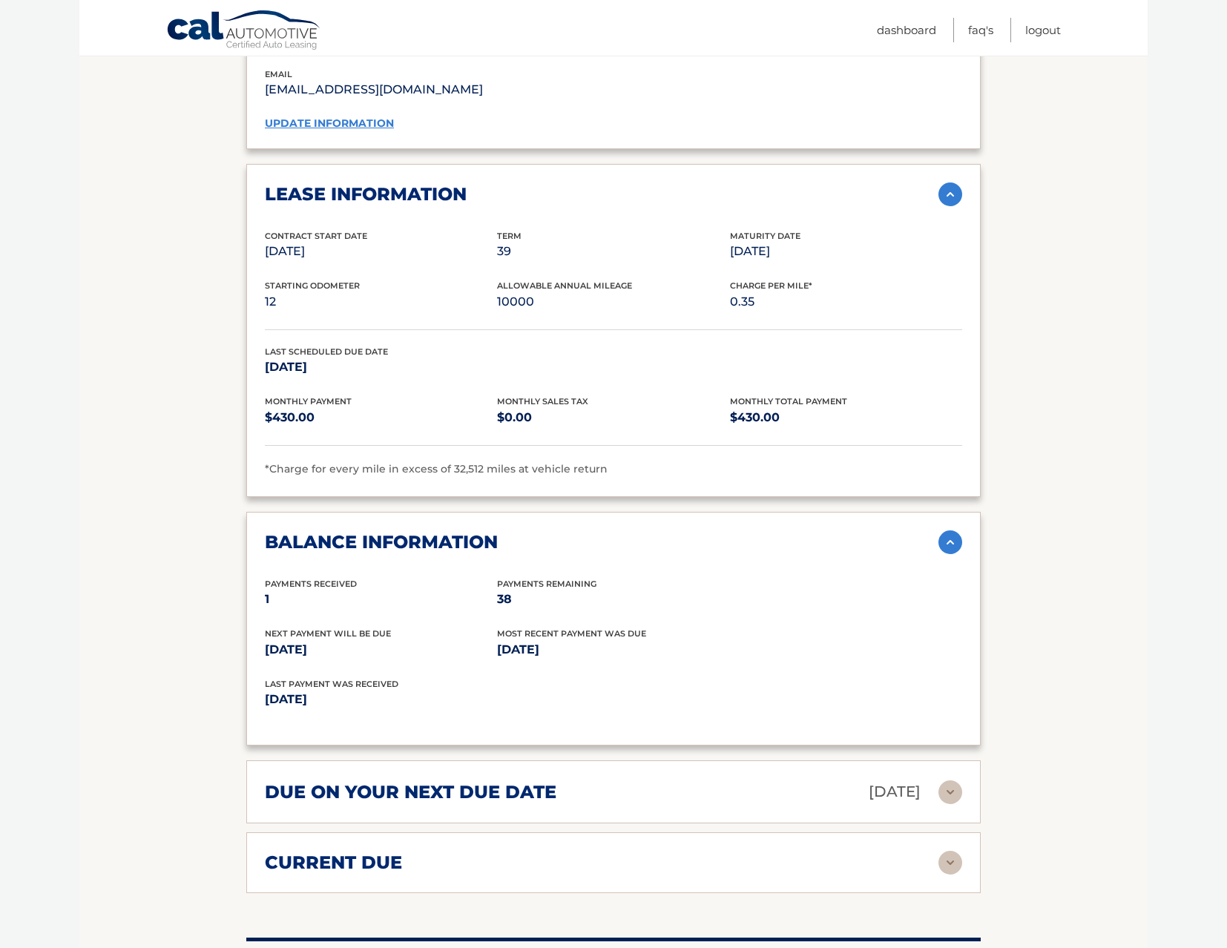
click at [949, 781] on img at bounding box center [950, 792] width 24 height 24
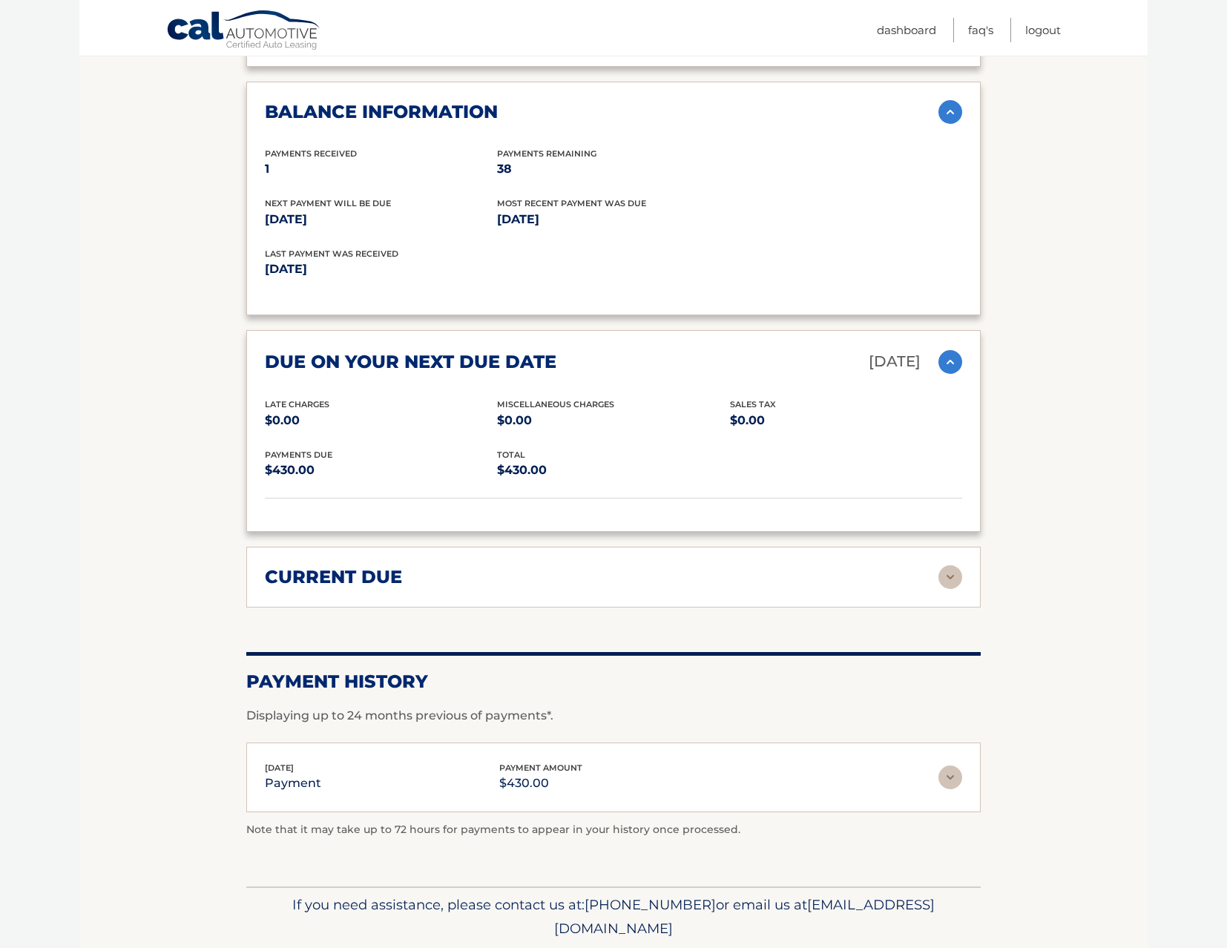
scroll to position [1780, 0]
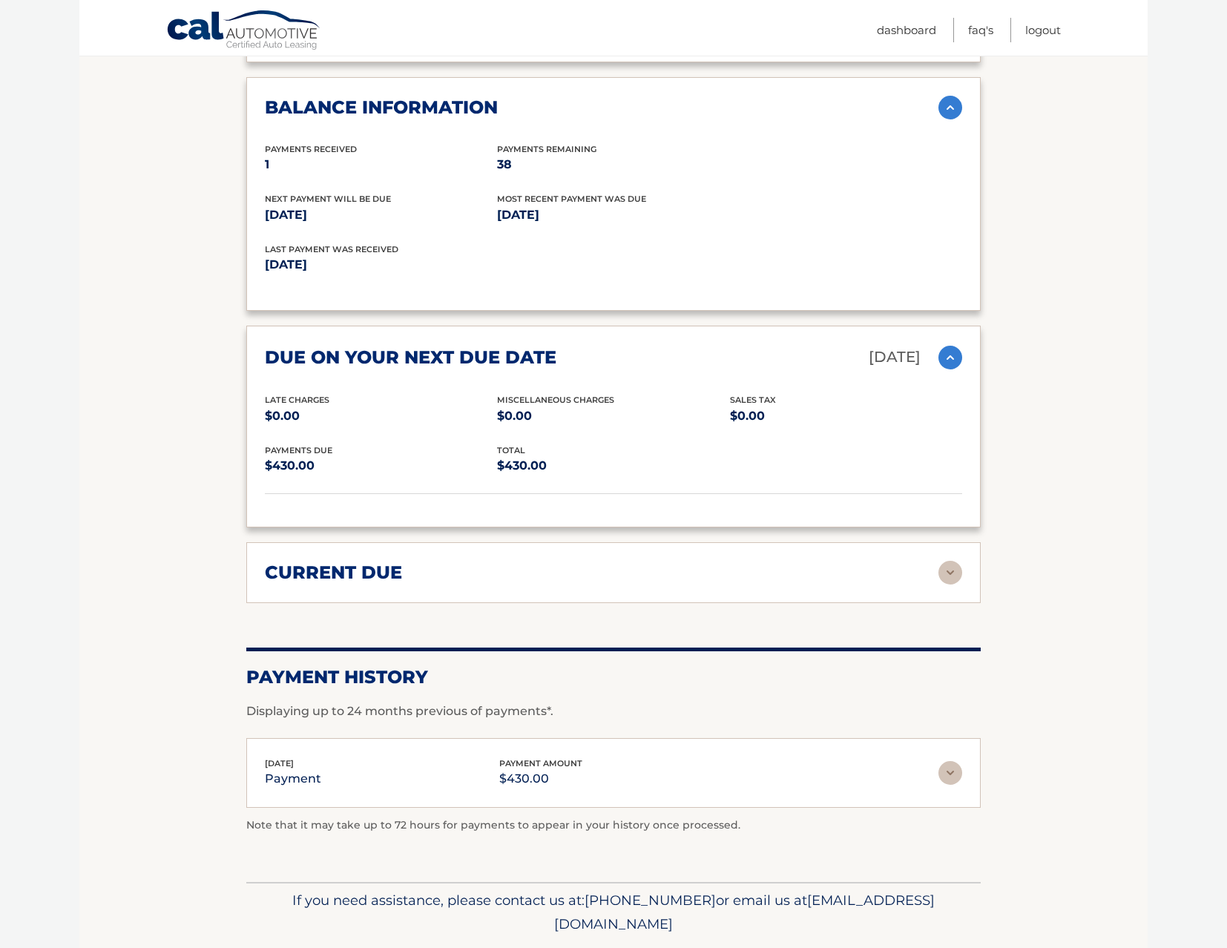
click at [951, 564] on img at bounding box center [950, 573] width 24 height 24
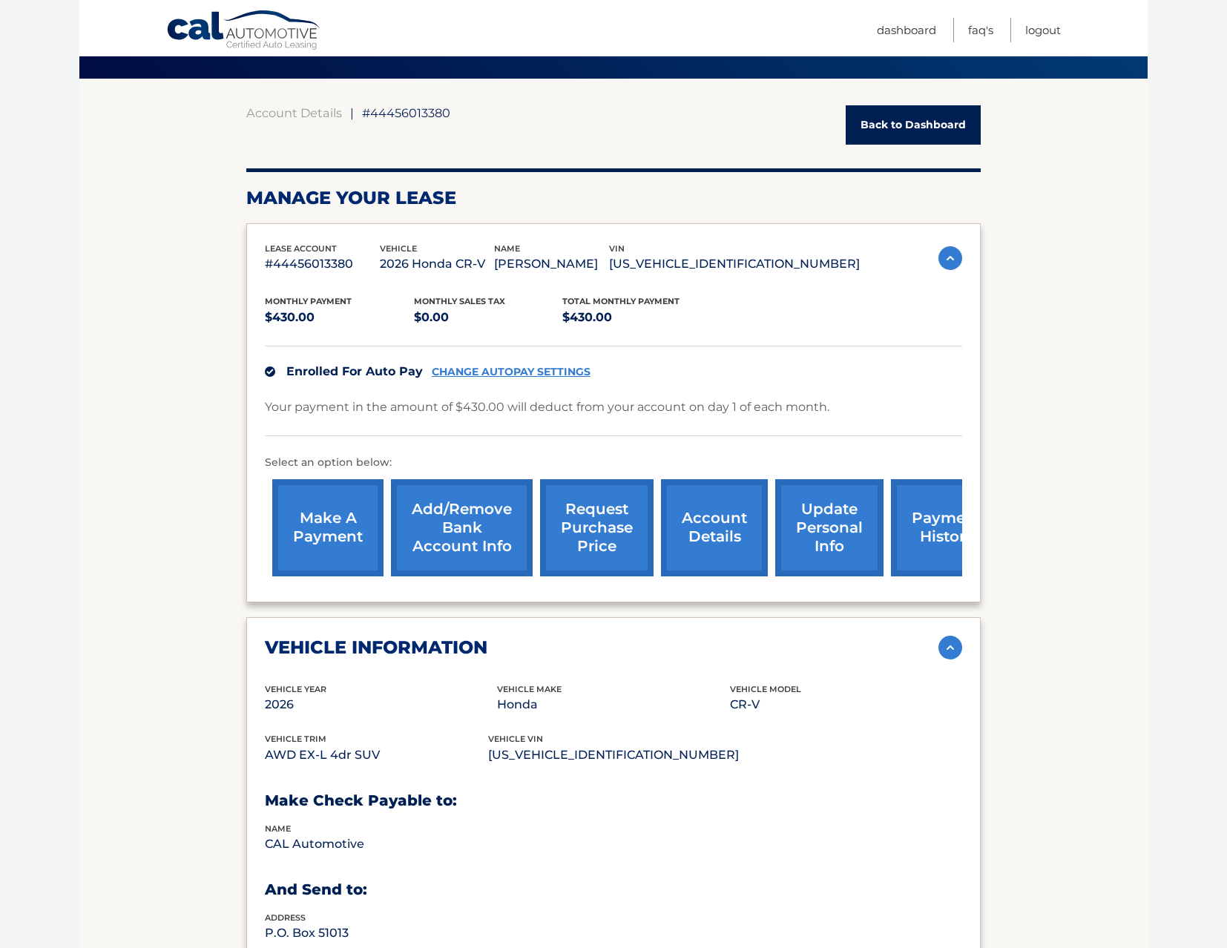
scroll to position [103, 0]
